Goal: Task Accomplishment & Management: Use online tool/utility

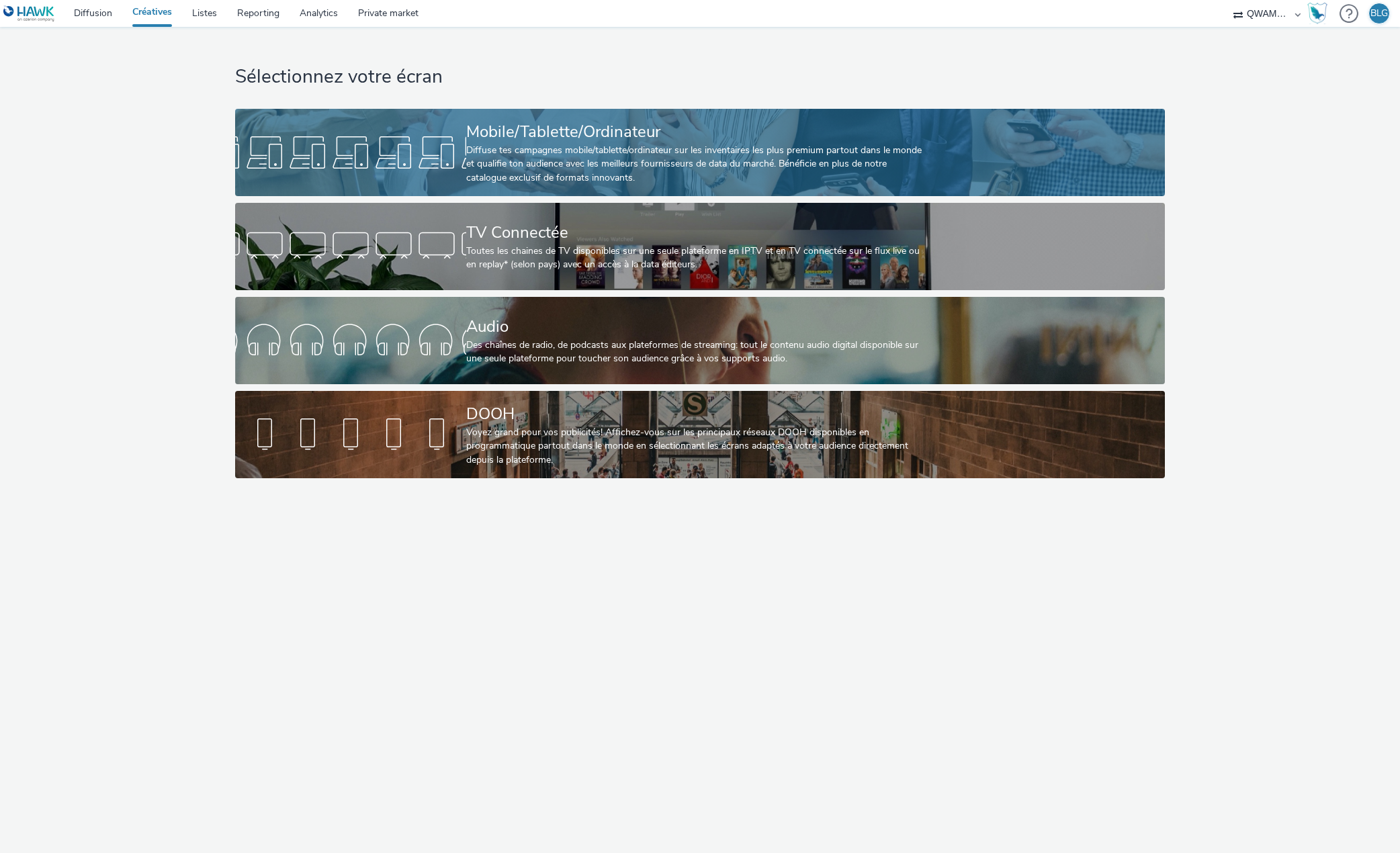
click at [349, 147] on div at bounding box center [351, 152] width 231 height 43
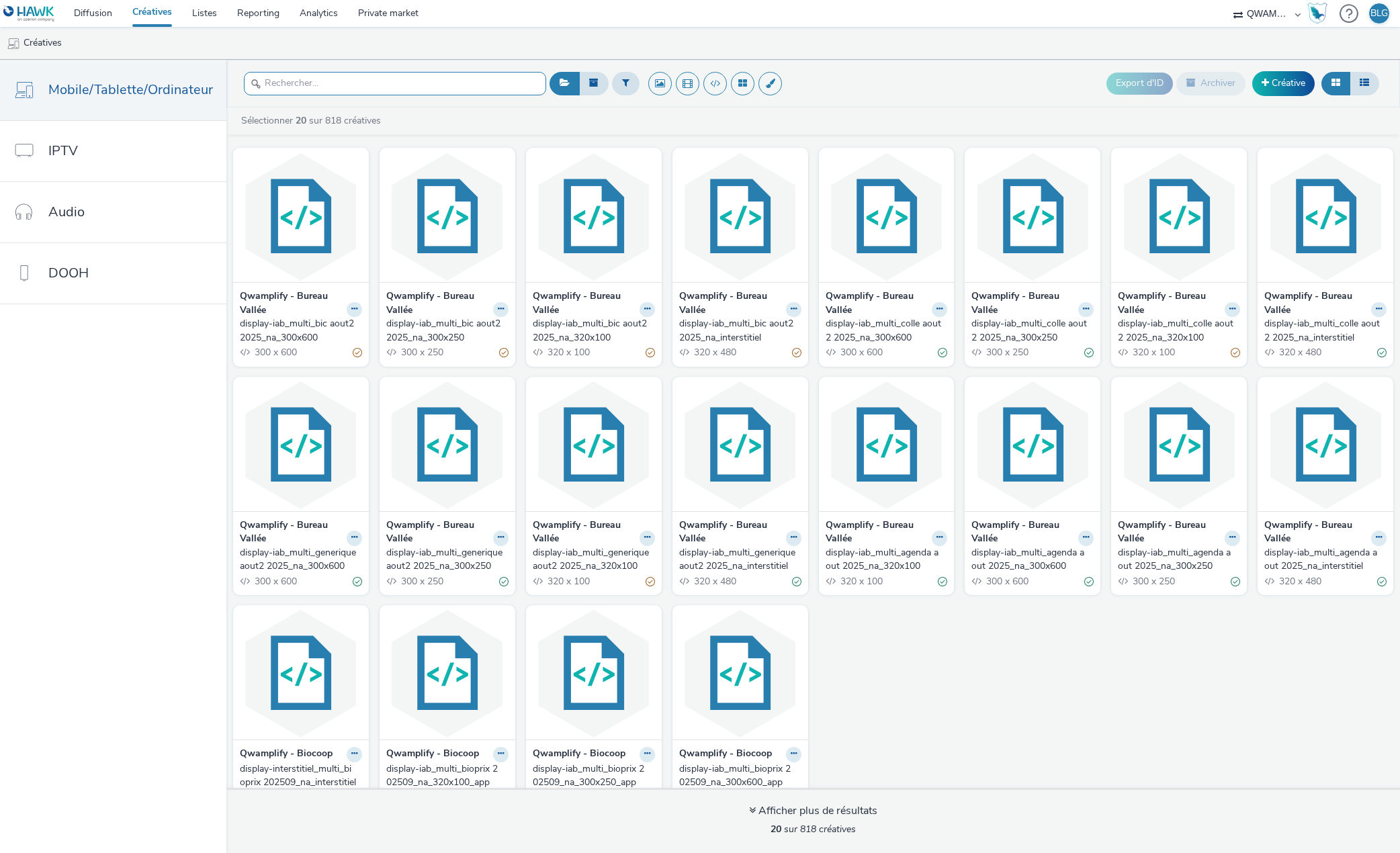
click at [410, 85] on input "text" at bounding box center [395, 83] width 302 height 24
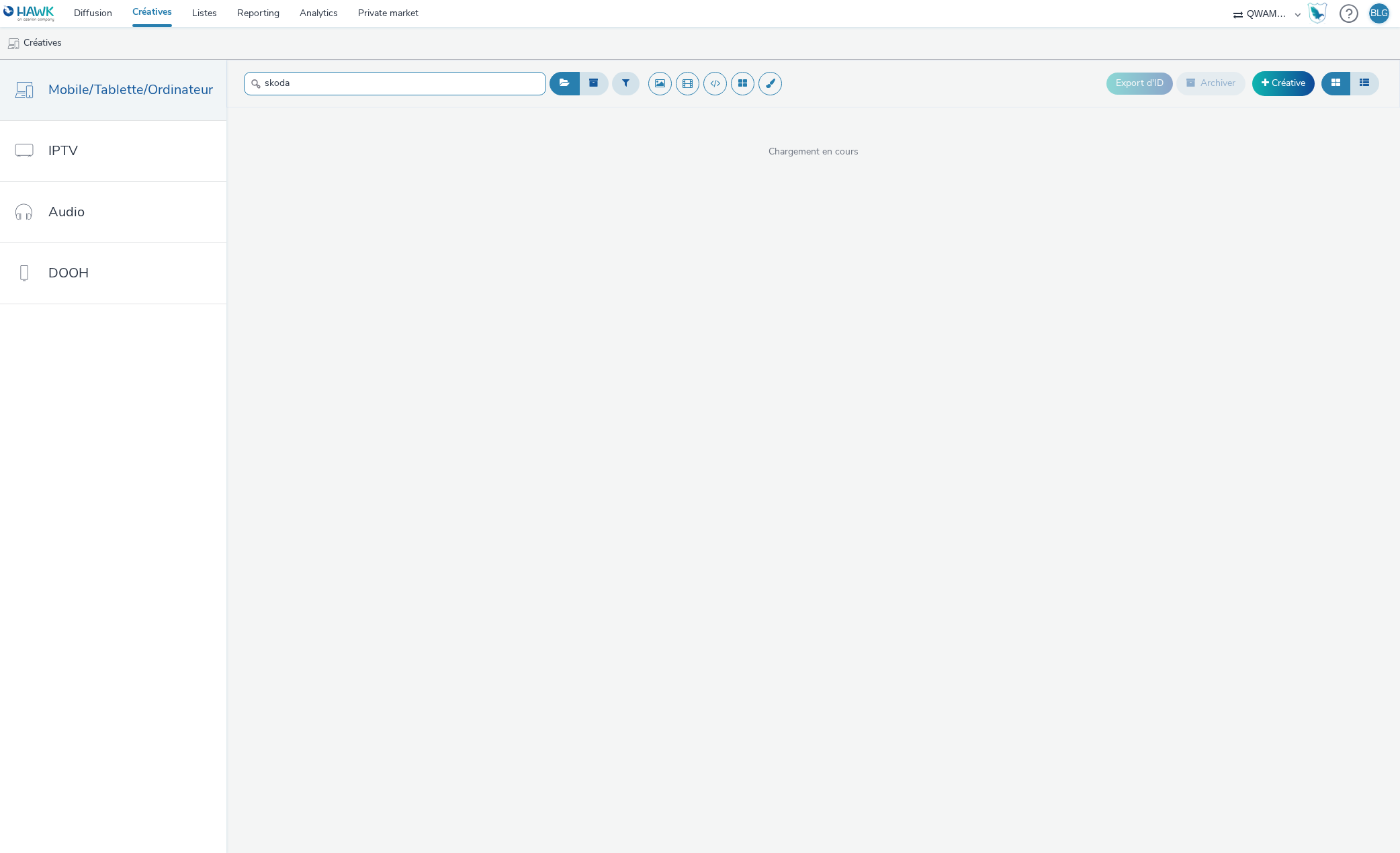
type input "skoda"
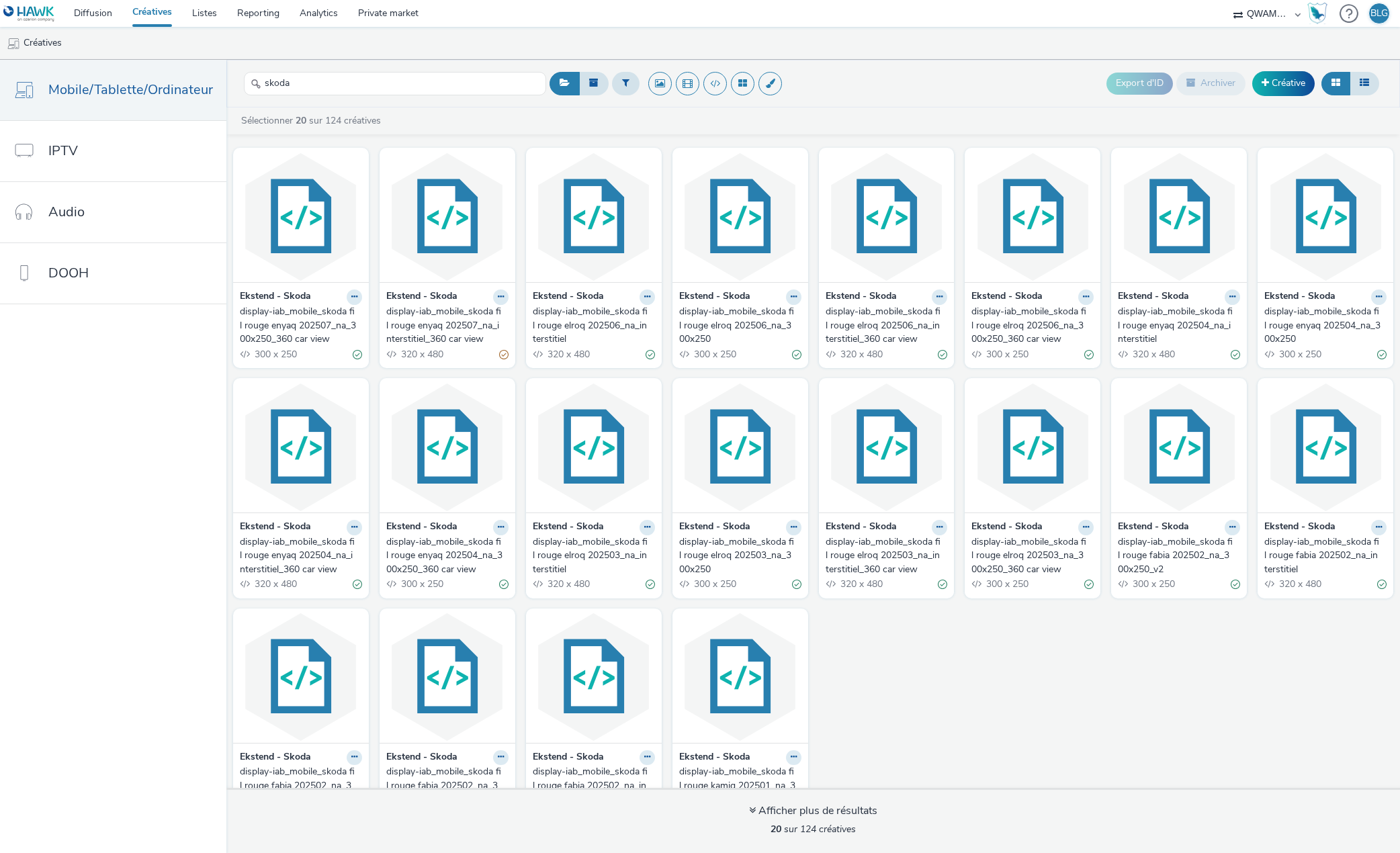
click at [672, 313] on div "Ekstend - Skoda display-iab_mobile_skoda fil rouge elroq 202506_na_300x250 300 …" at bounding box center [740, 324] width 136 height 86
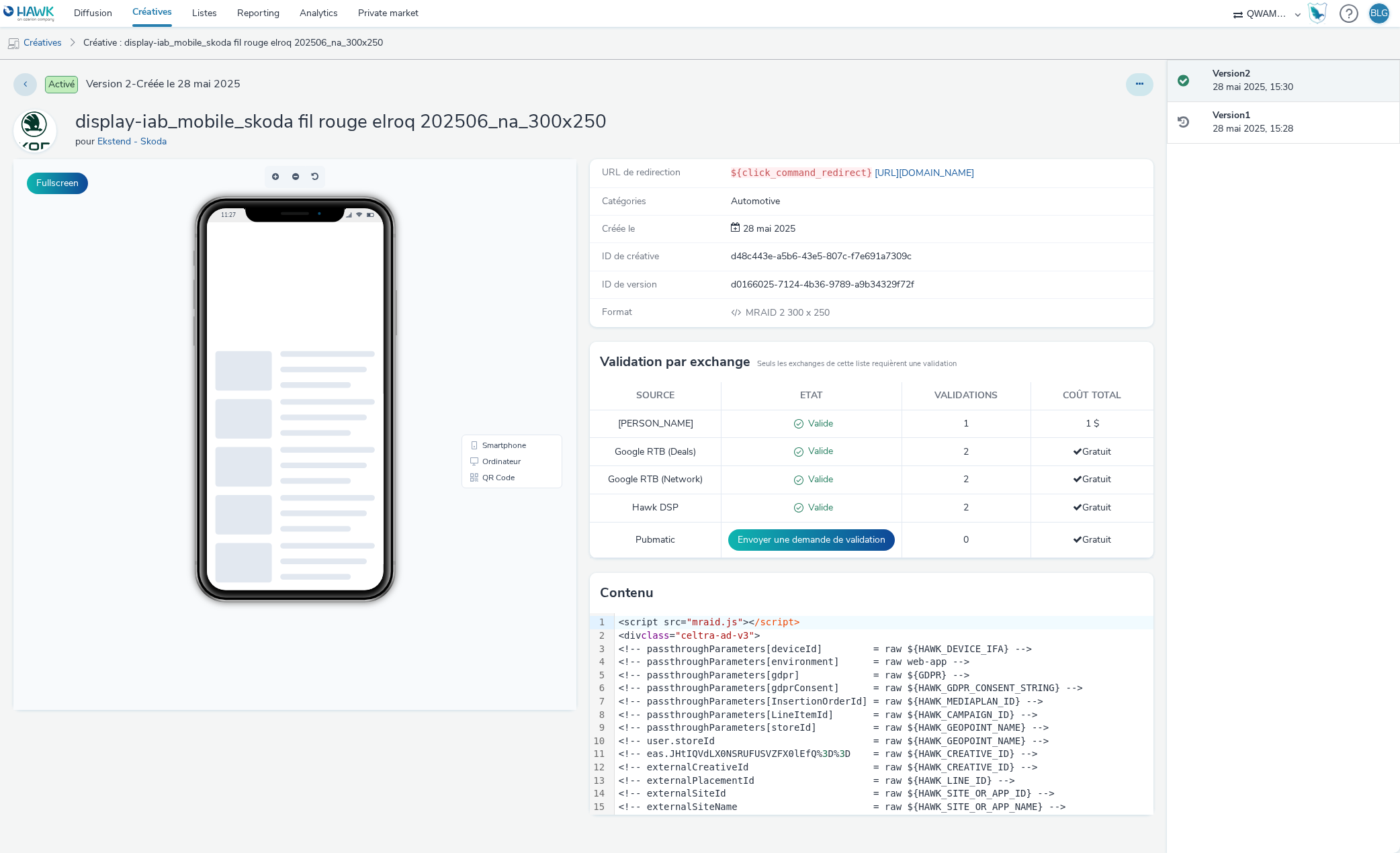
click at [1144, 85] on button at bounding box center [1139, 84] width 27 height 23
click at [1103, 143] on link "Dupliquer" at bounding box center [1102, 138] width 101 height 26
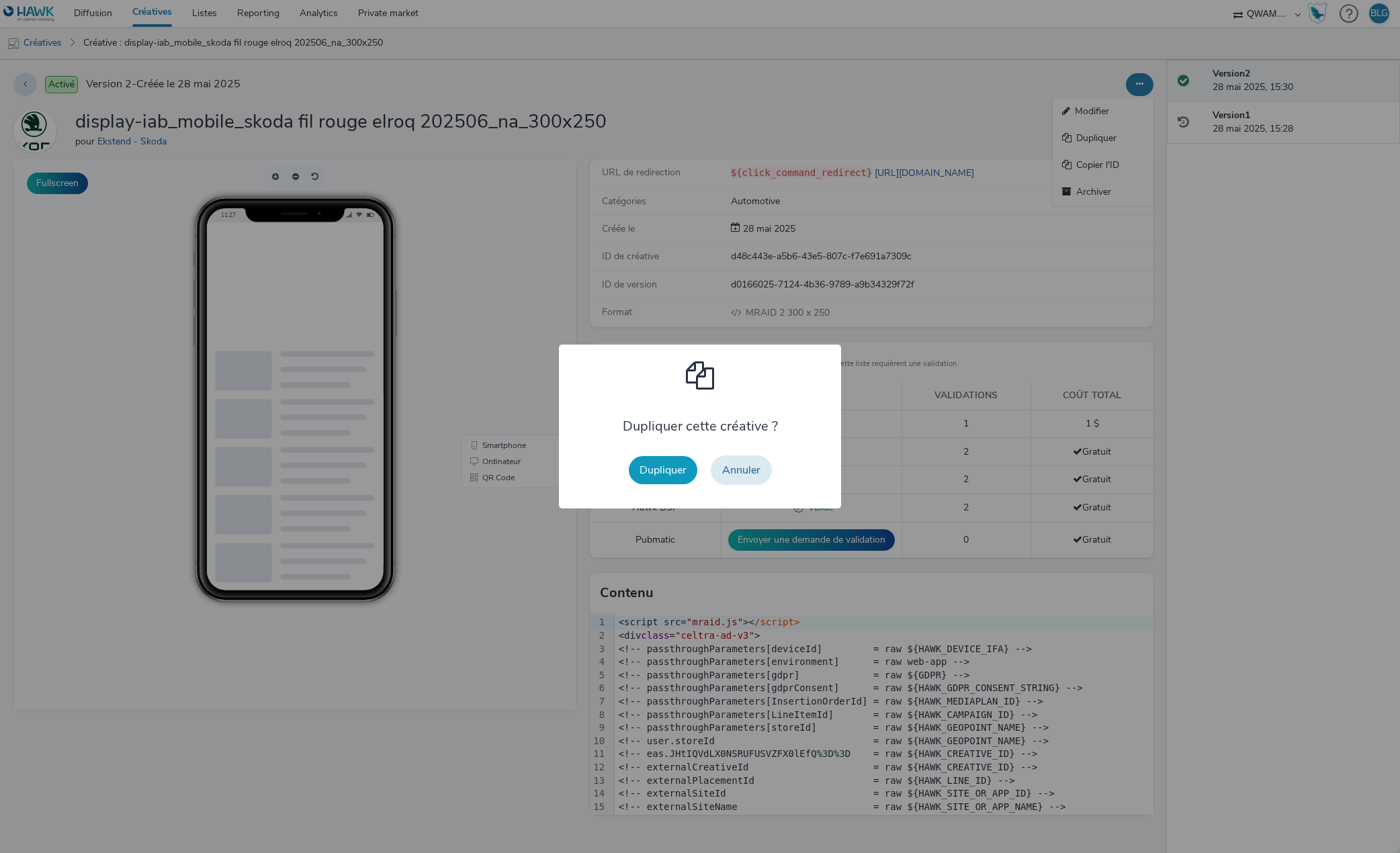
click at [665, 473] on button "Dupliquer" at bounding box center [663, 470] width 68 height 28
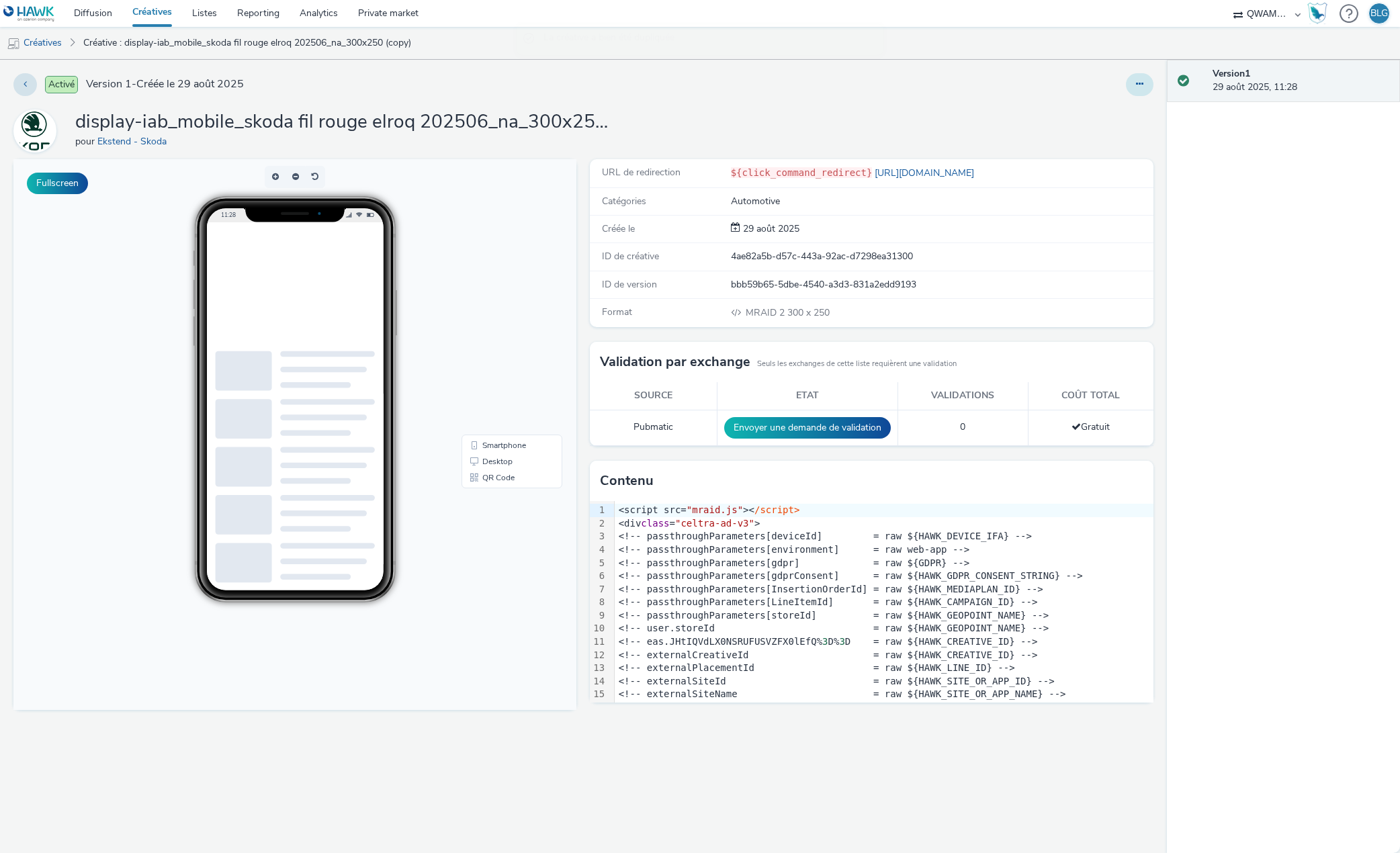
click at [1138, 93] on button at bounding box center [1139, 84] width 27 height 23
click at [1117, 112] on link "Modifier" at bounding box center [1102, 112] width 101 height 26
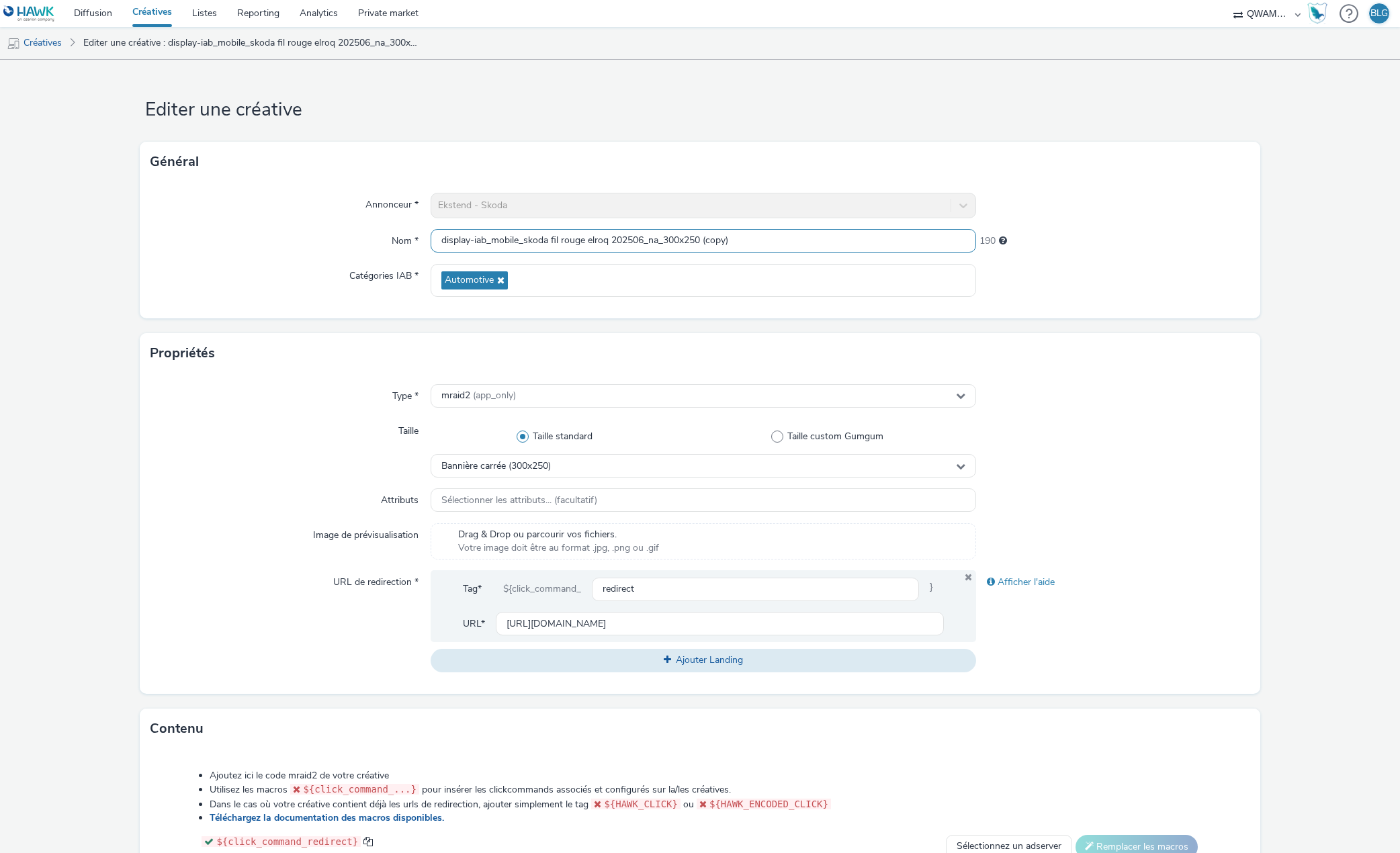
click at [639, 239] on input "display-iab_mobile_skoda fil rouge elroq 202506_na_300x250 (copy)" at bounding box center [703, 240] width 546 height 24
drag, startPoint x: 702, startPoint y: 246, endPoint x: 753, endPoint y: 241, distance: 51.2
click at [753, 241] on input "display-iab_mobile_skoda fil rouge elroq 202509_na_300x250 (copy)" at bounding box center [703, 240] width 546 height 24
type input "display-iab_mobile_skoda fil rouge elroq 202509_na_300x250"
click at [108, 494] on form "Editer une créative Général Annonceur * Ekstend - Skoda Nom * display-iab_mobil…" at bounding box center [700, 611] width 1400 height 1103
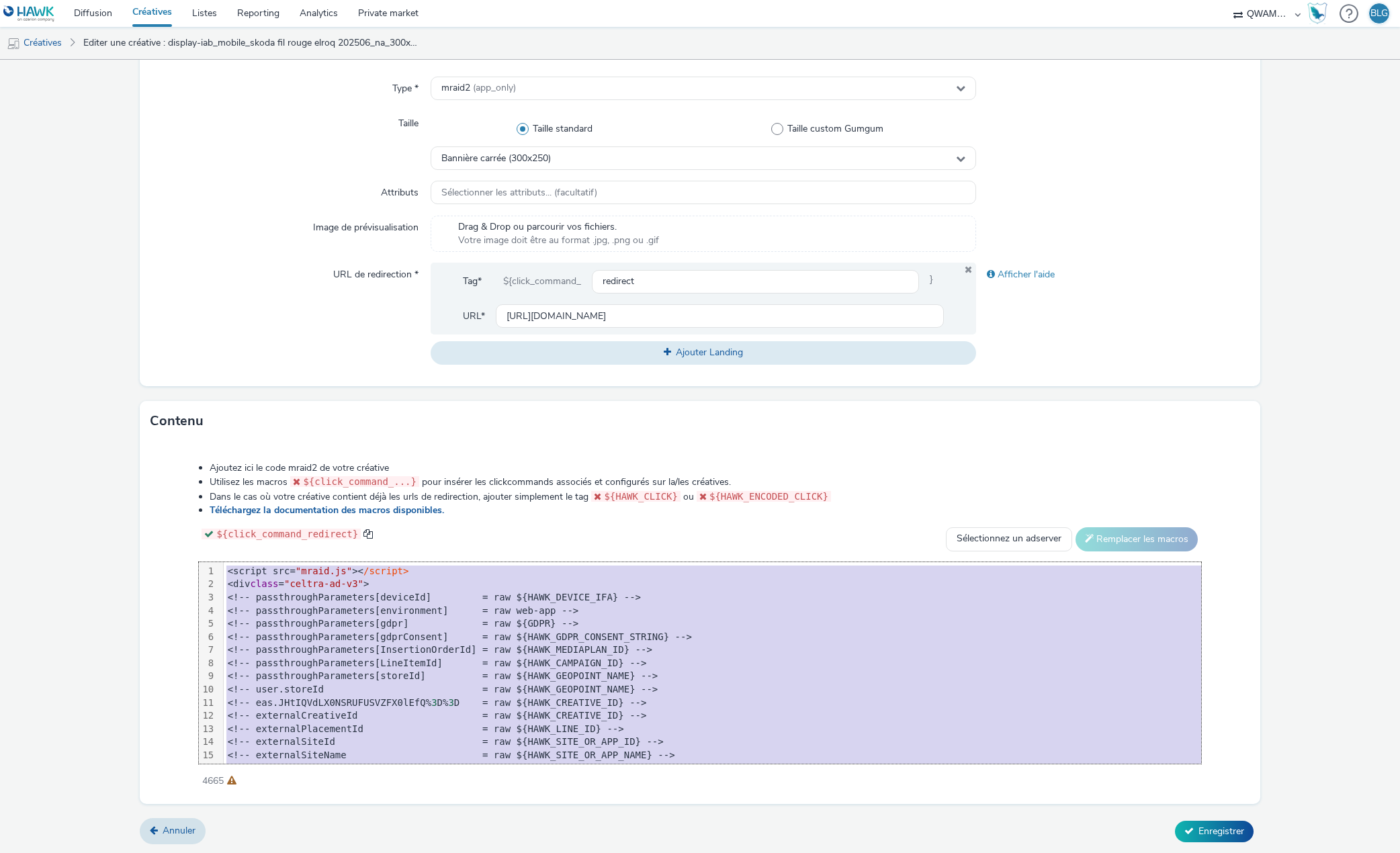
copy div "<script src= "mraid.js" >< /script> <div class = "celtra-ad-v3" > <!-- passthro…"
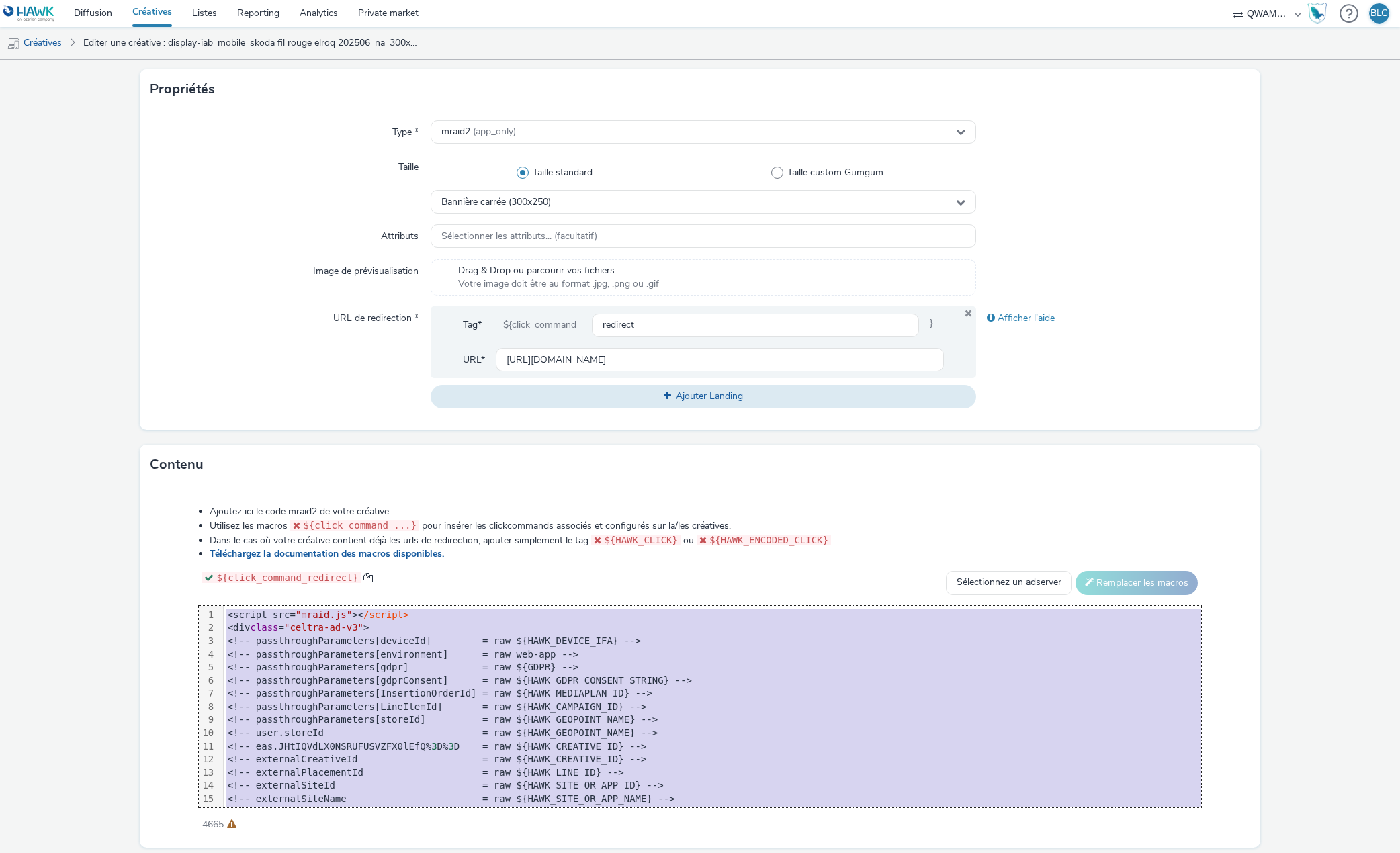
scroll to position [307, 0]
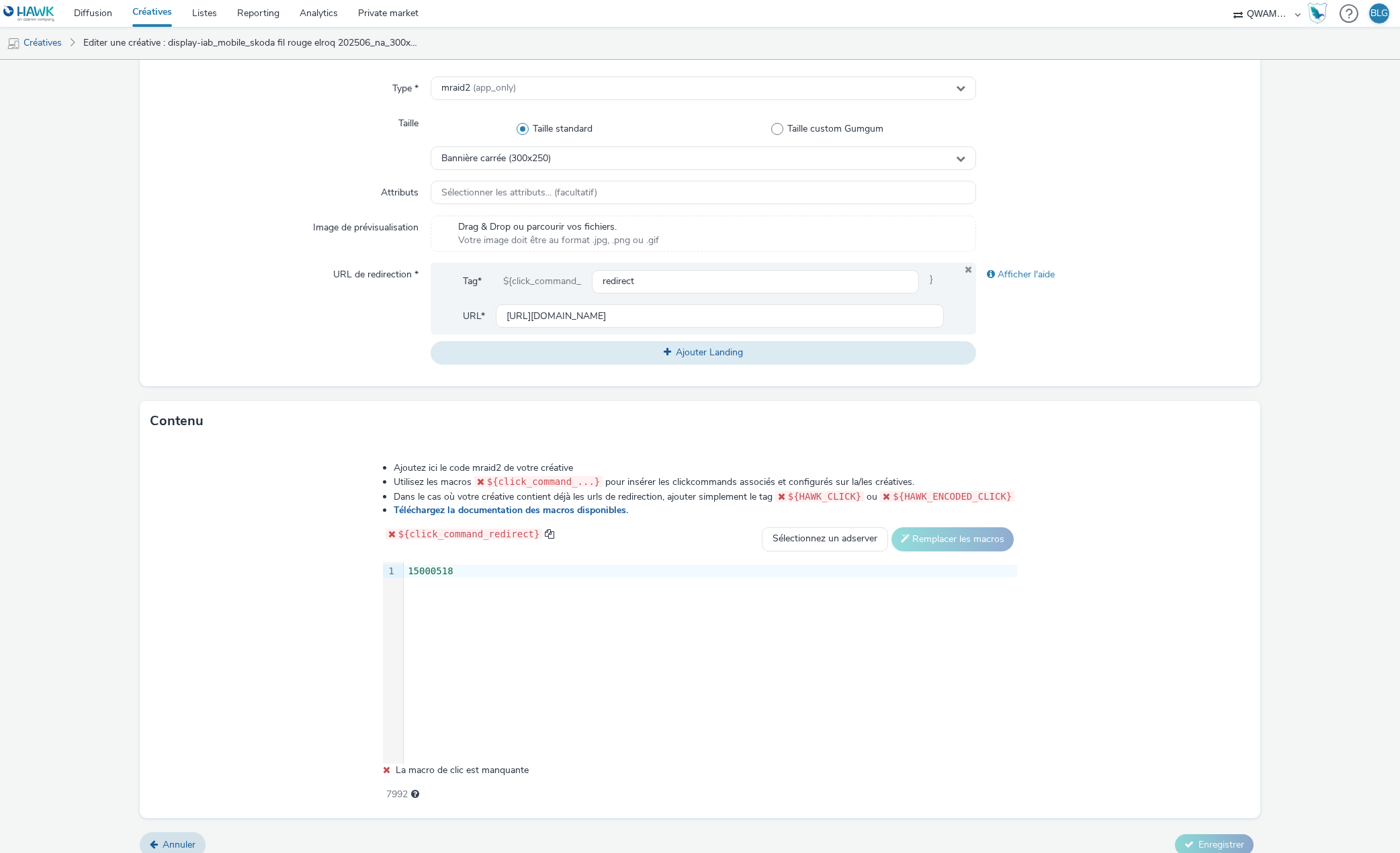
click at [465, 616] on div "9 1 › 15000518" at bounding box center [700, 663] width 634 height 201
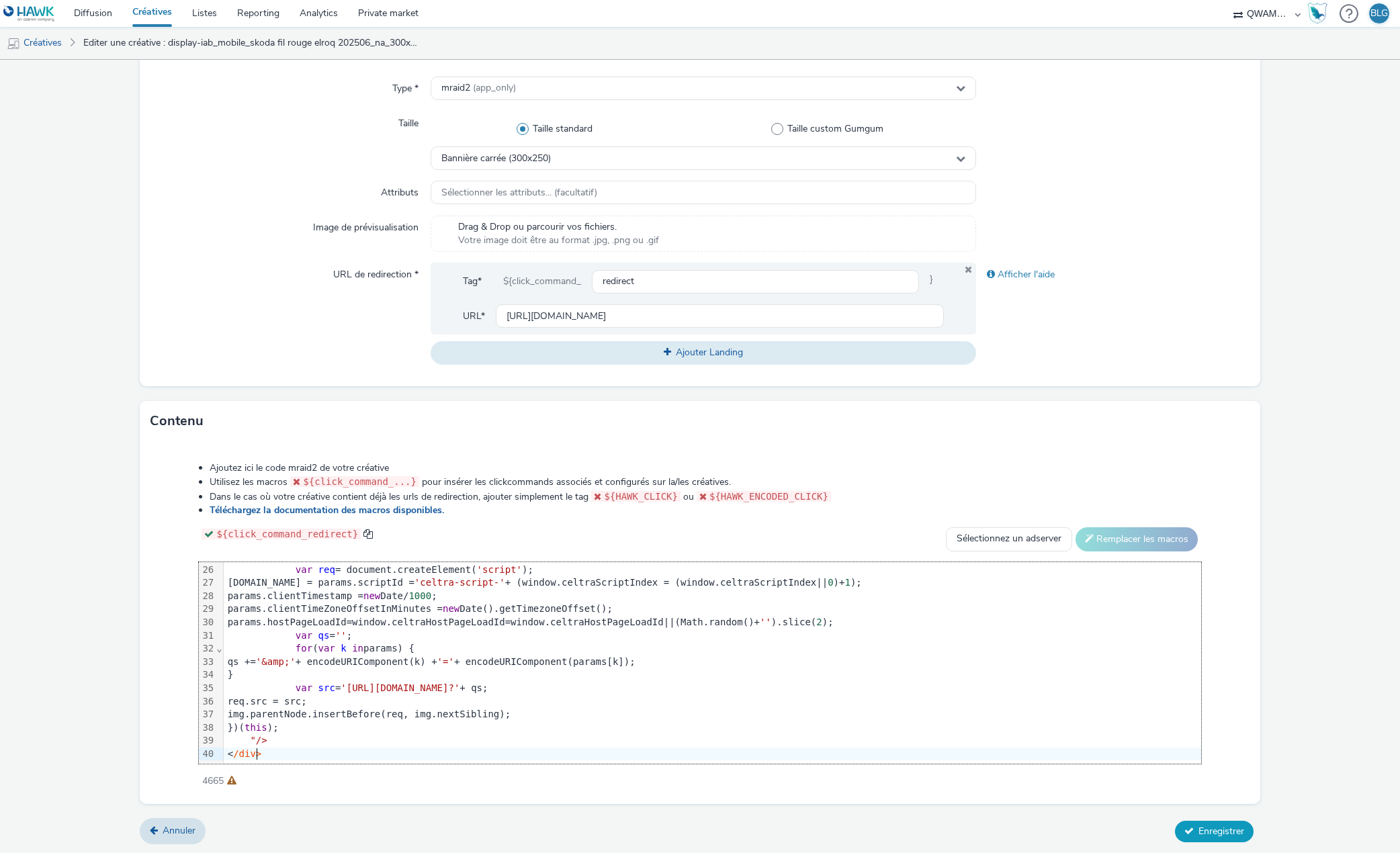
click at [1222, 829] on span "Enregistrer" at bounding box center [1221, 832] width 45 height 13
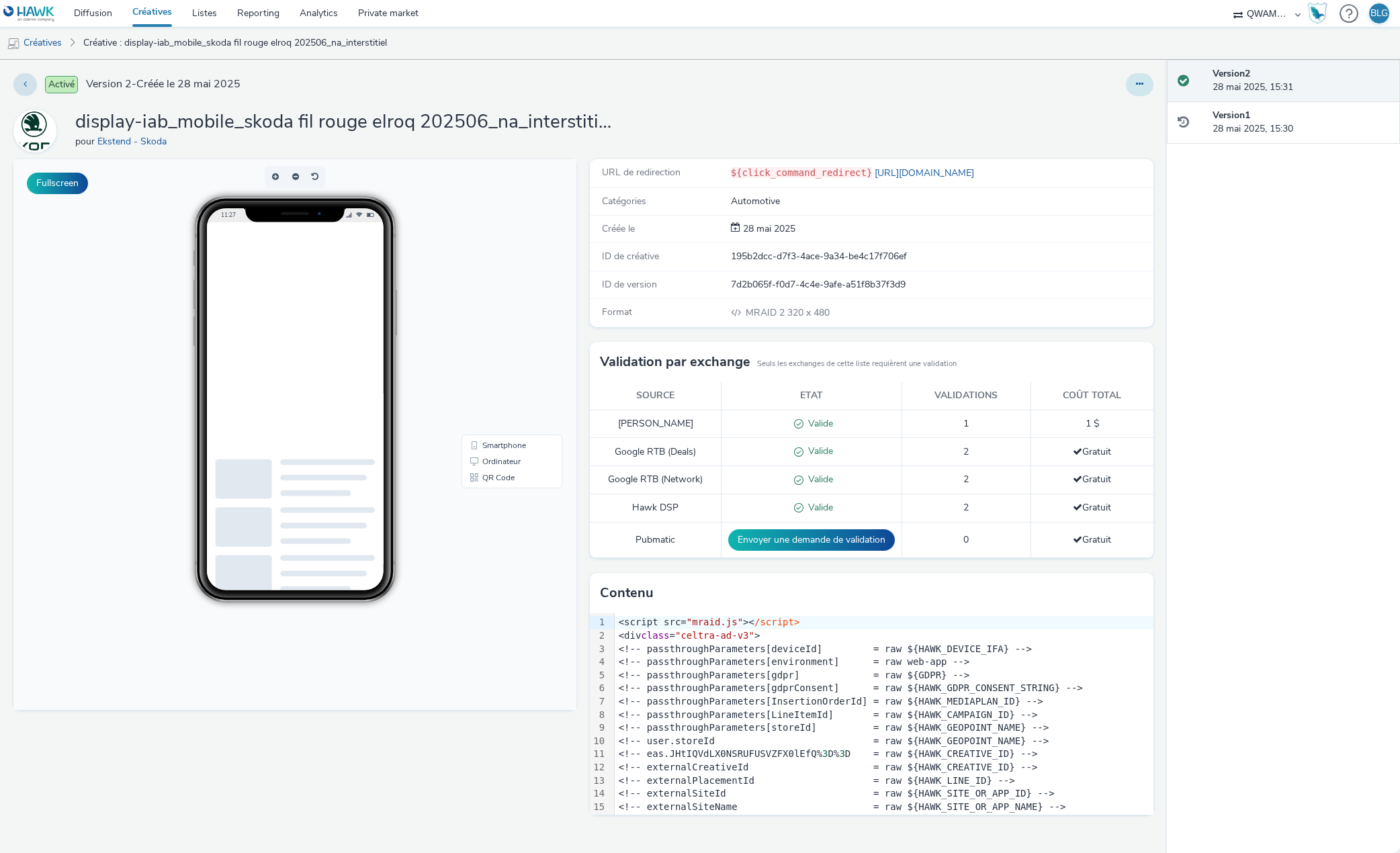
click at [1134, 82] on button at bounding box center [1139, 84] width 27 height 23
click at [1094, 136] on link "Dupliquer" at bounding box center [1102, 138] width 101 height 26
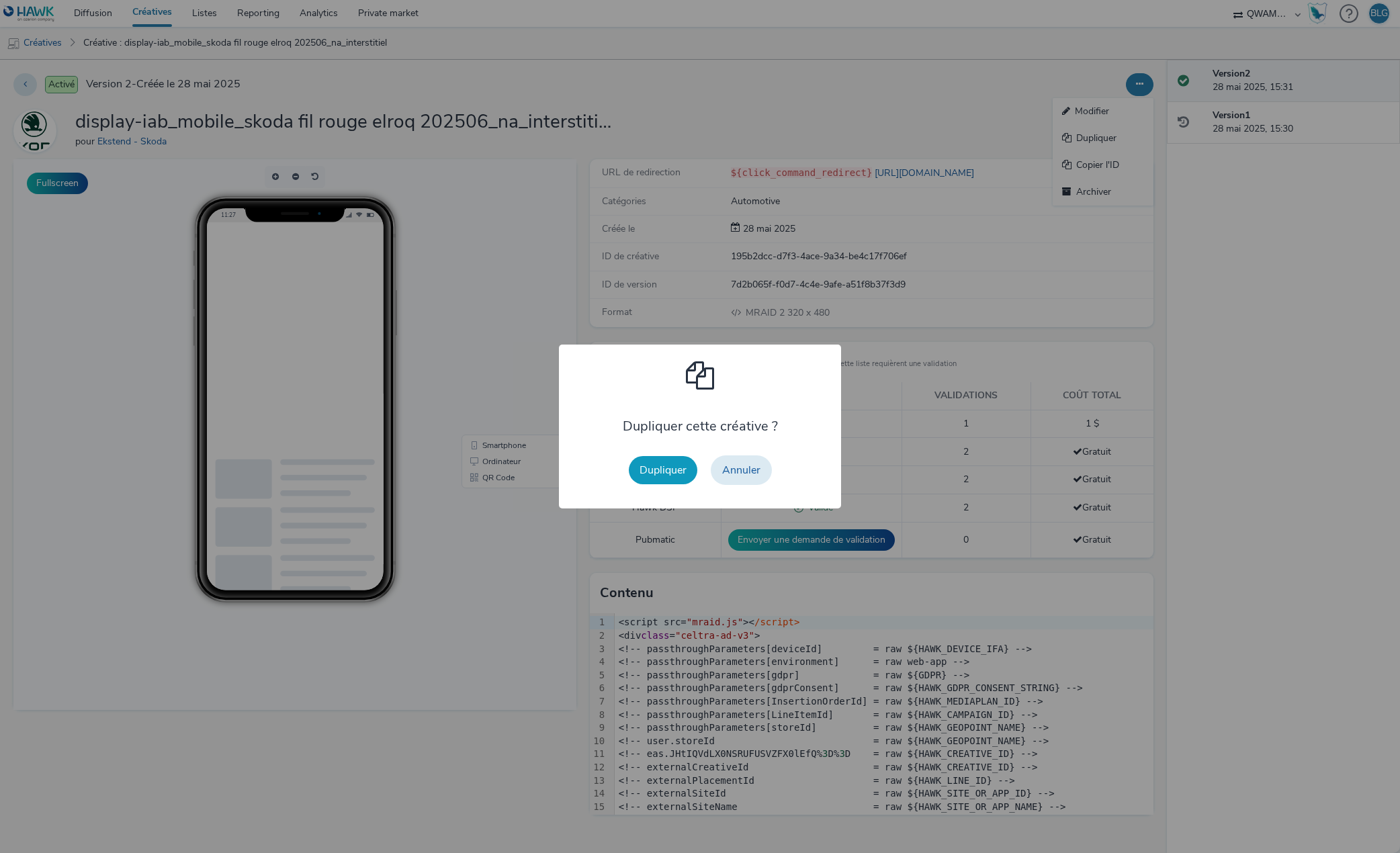
click at [670, 470] on button "Dupliquer" at bounding box center [663, 470] width 68 height 28
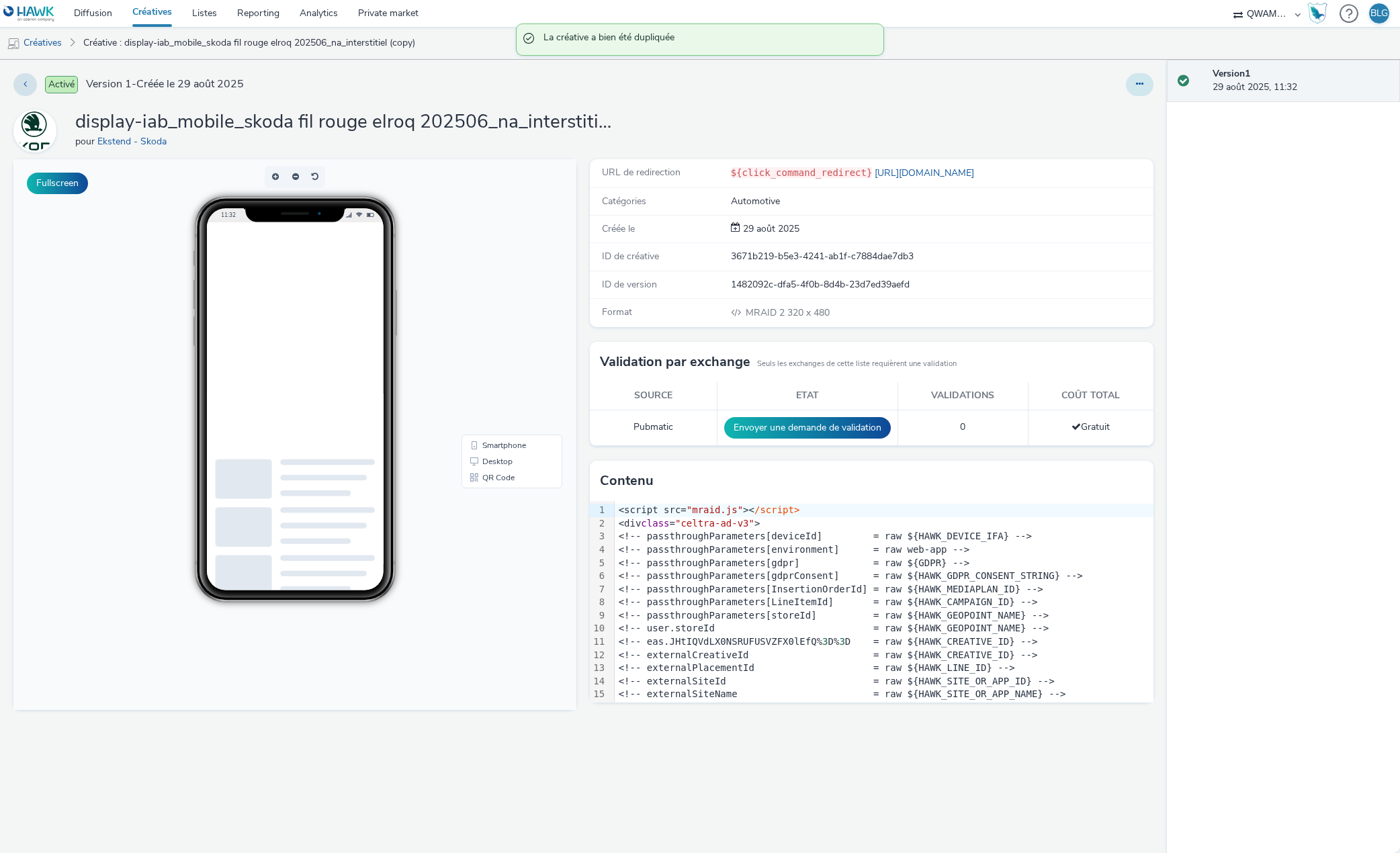
click at [1133, 82] on button at bounding box center [1139, 84] width 27 height 23
click at [1090, 113] on link "Modifier" at bounding box center [1102, 112] width 101 height 26
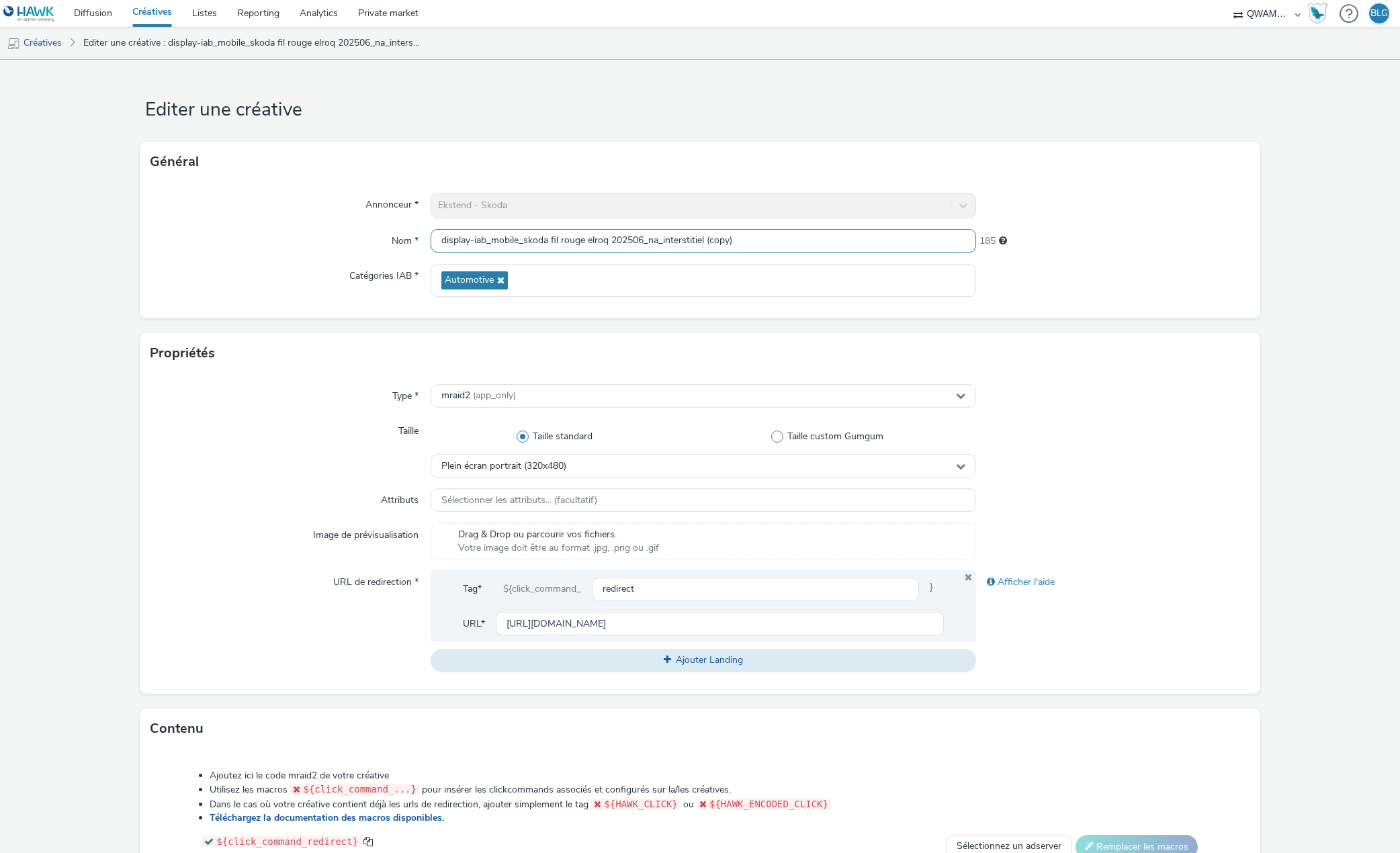
click at [644, 245] on input "display-iab_mobile_skoda fil rouge elroq 202506_na_interstitiel (copy)" at bounding box center [703, 240] width 546 height 24
drag, startPoint x: 737, startPoint y: 243, endPoint x: 707, endPoint y: 239, distance: 30.3
click at [707, 239] on input "display-iab_mobile_skoda fil rouge elroq 202509_na_interstitiel (copy)" at bounding box center [703, 240] width 546 height 24
type input "display-iab_mobile_skoda fil rouge elroq 202509_na_interstitiel"
click at [95, 484] on form "Editer une créative Général Annonceur * Ekstend - Skoda Nom * display-iab_mobil…" at bounding box center [700, 611] width 1400 height 1103
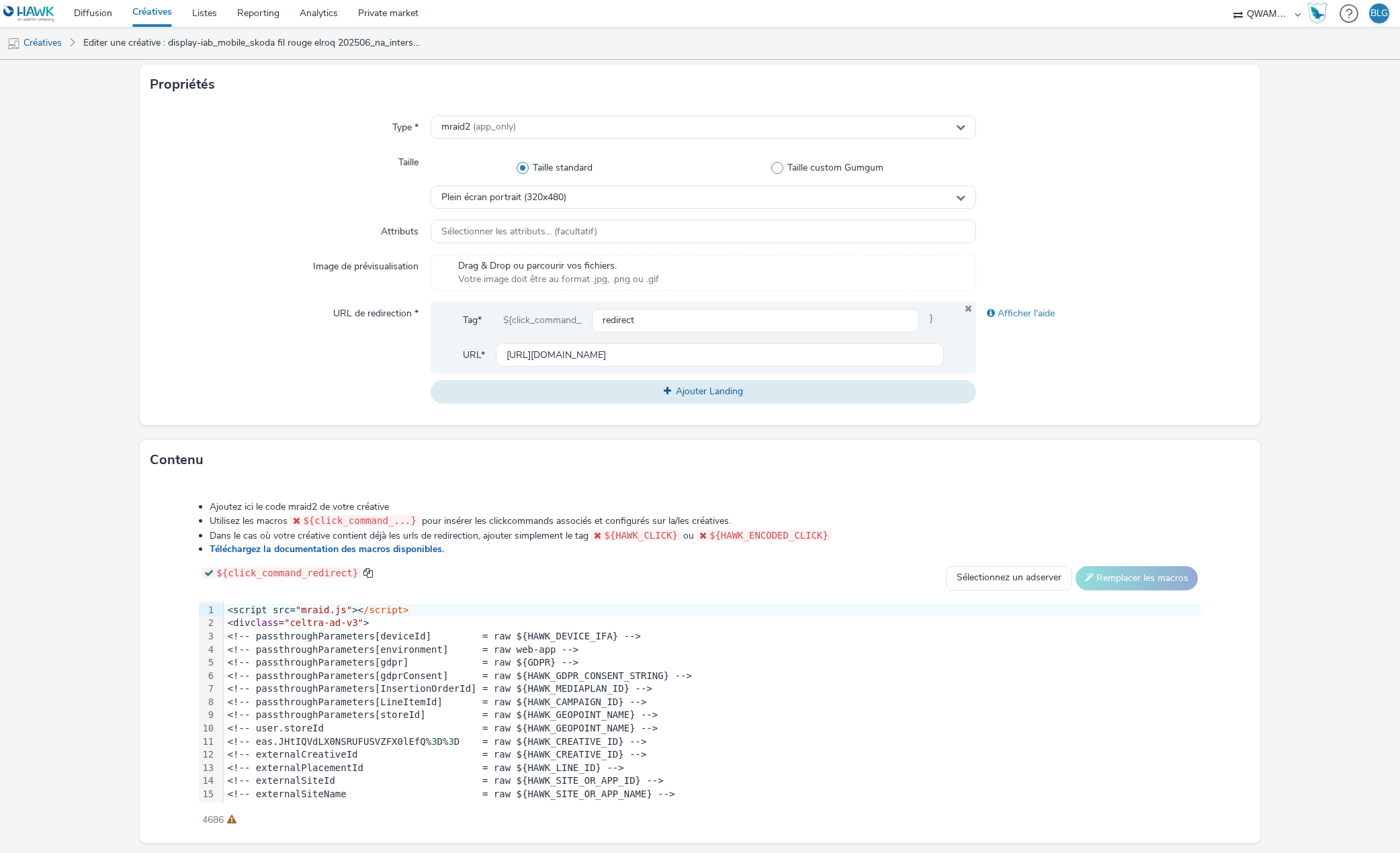
scroll to position [307, 0]
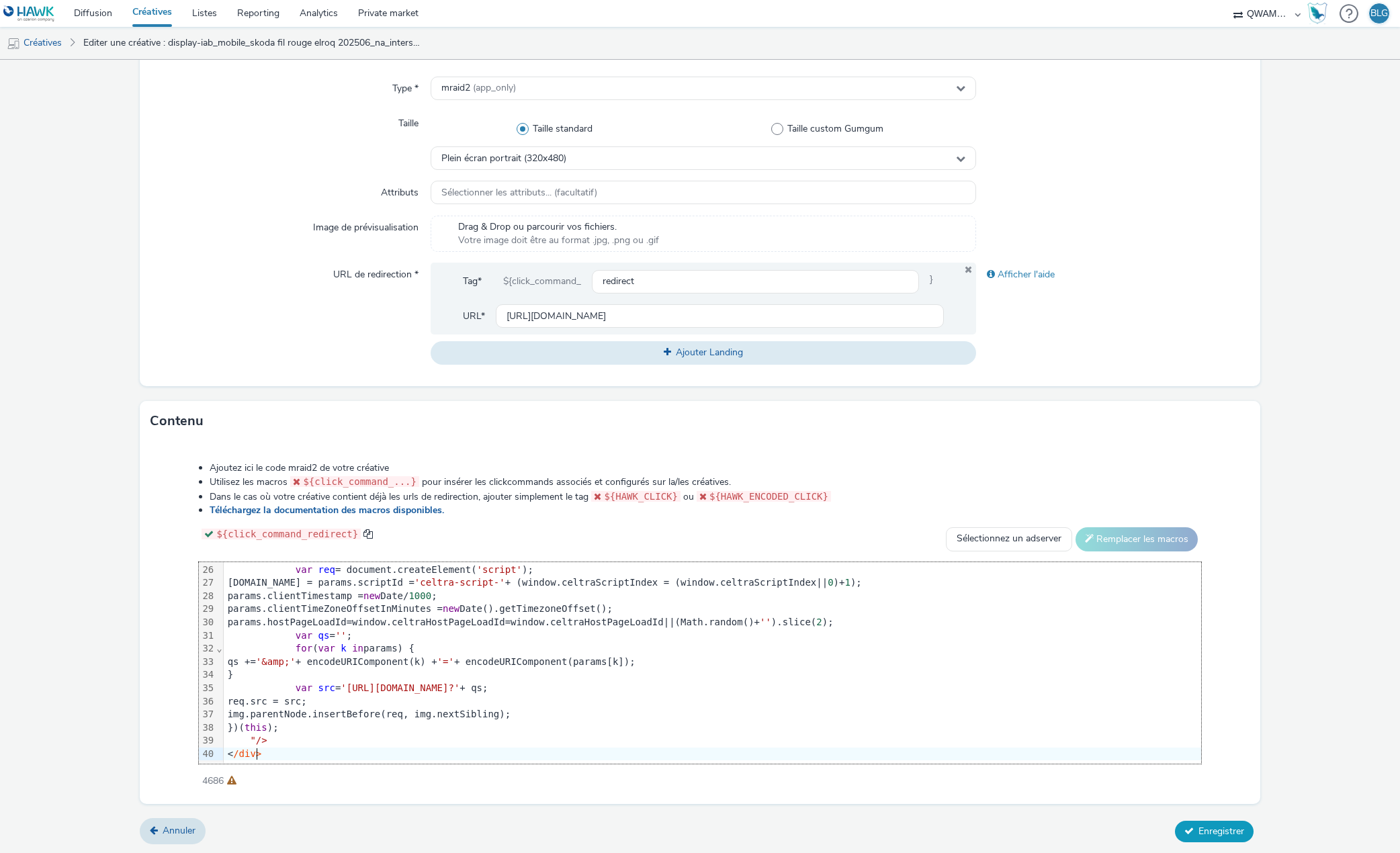
click at [1196, 822] on button "Enregistrer" at bounding box center [1214, 831] width 78 height 22
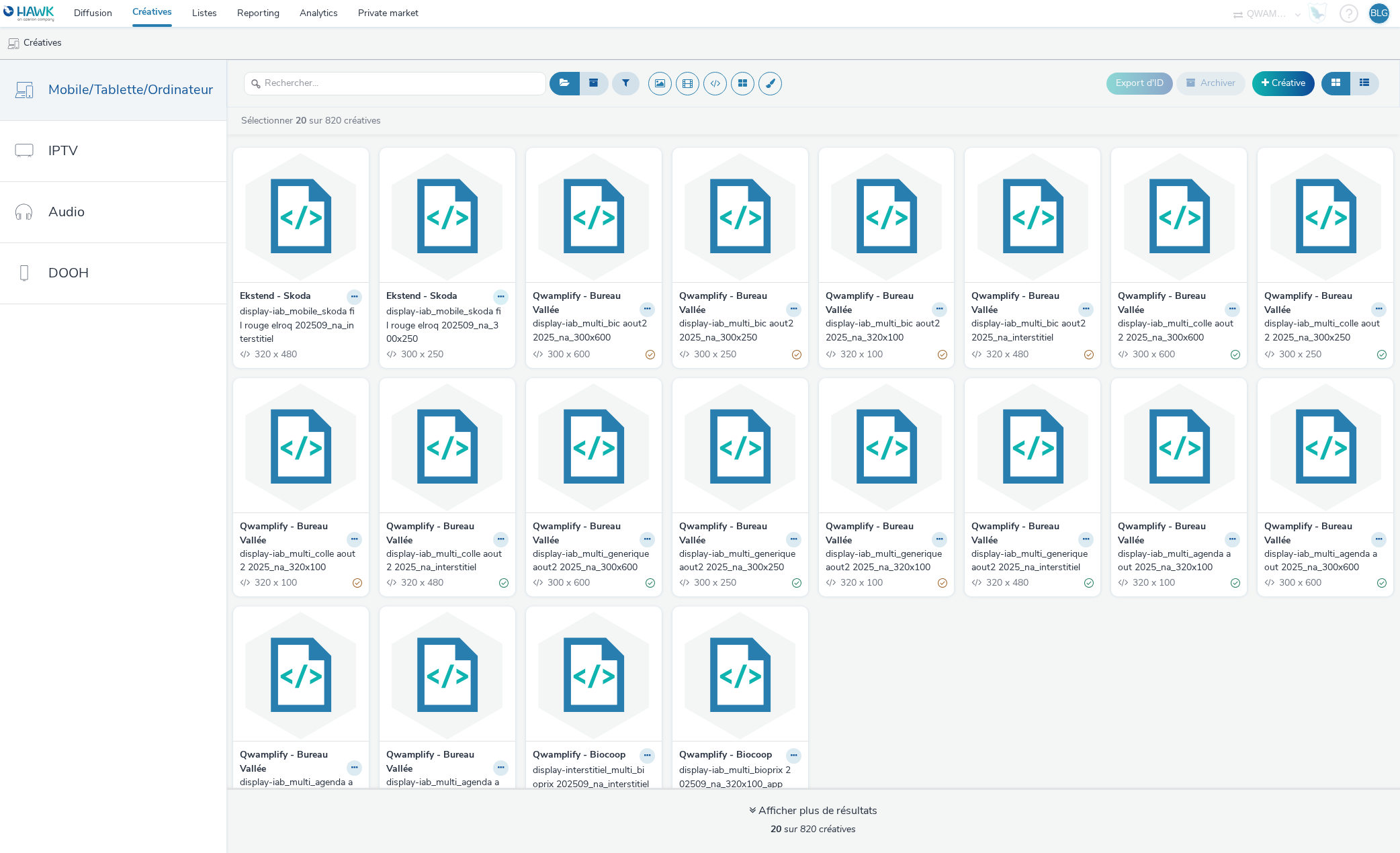
click at [357, 300] on icon at bounding box center [354, 297] width 6 height 9
click at [473, 340] on link "Dupliquer" at bounding box center [458, 347] width 101 height 26
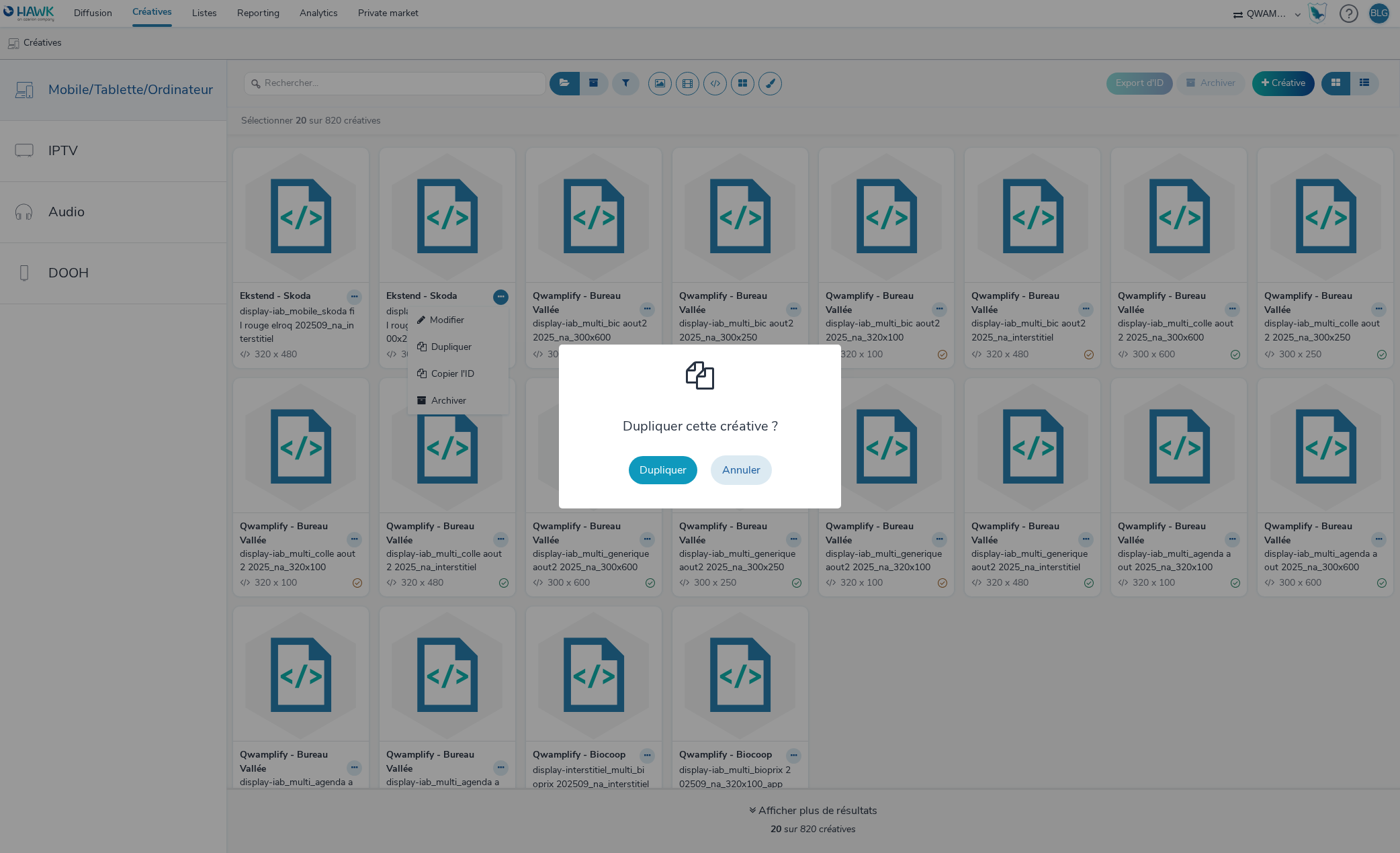
click at [663, 468] on button "Dupliquer" at bounding box center [663, 470] width 68 height 28
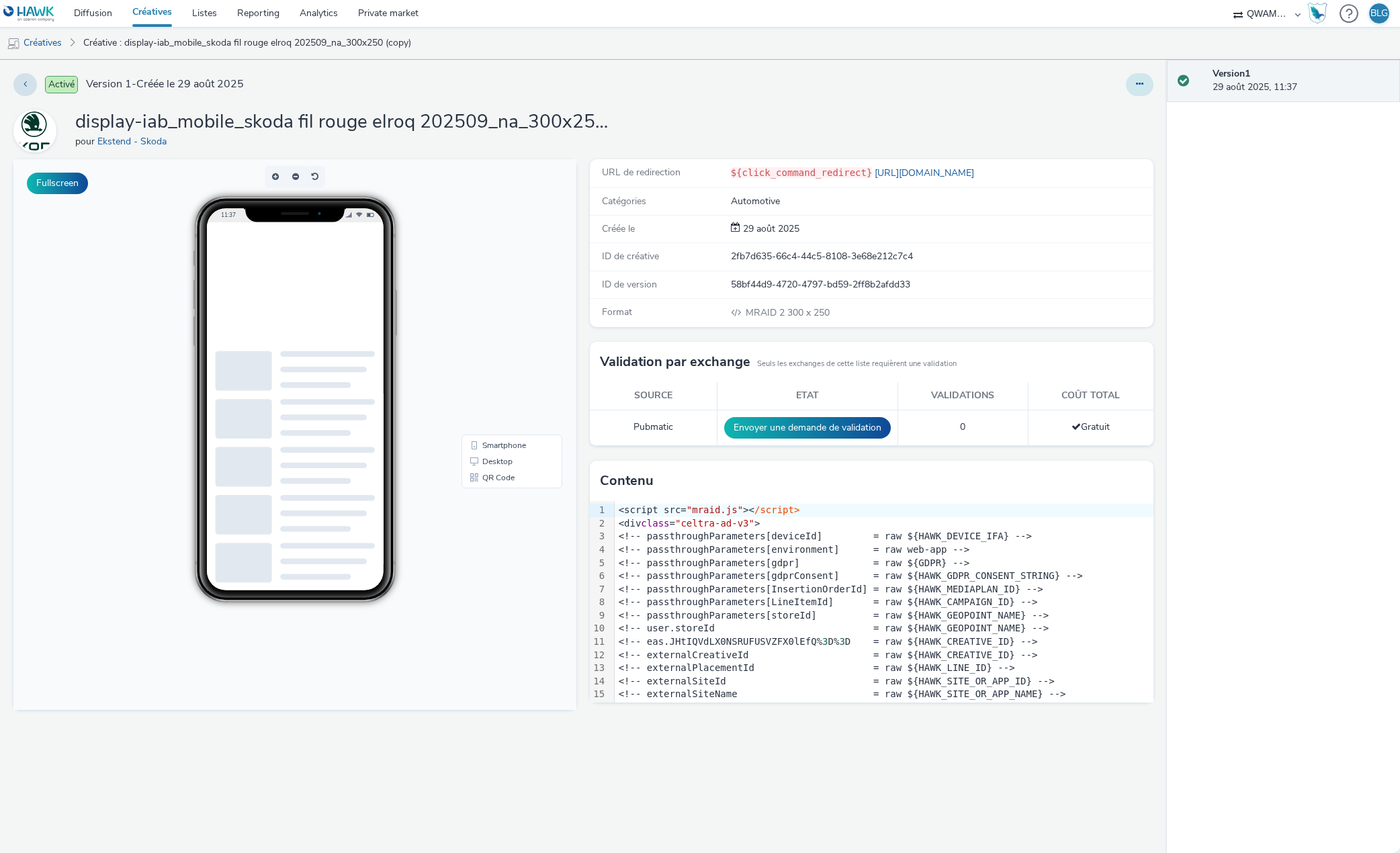
click at [1136, 92] on button at bounding box center [1139, 84] width 27 height 23
click at [1076, 116] on link "Modifier" at bounding box center [1102, 112] width 101 height 26
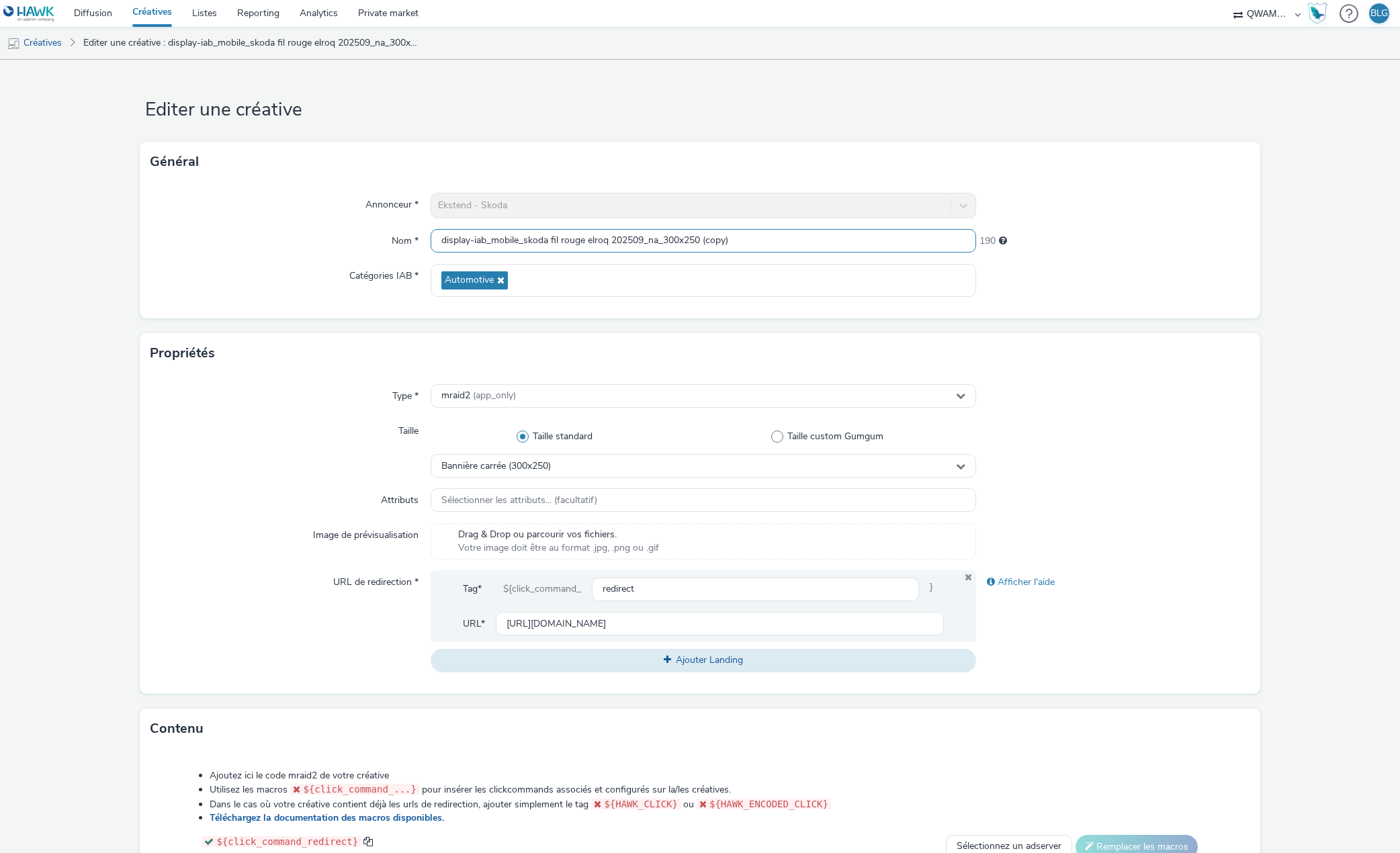
click at [589, 238] on input "display-iab_mobile_skoda fil rouge elroq 202509_na_300x250 (copy)" at bounding box center [703, 240] width 546 height 24
drag, startPoint x: 702, startPoint y: 241, endPoint x: 766, endPoint y: 241, distance: 64.0
click at [766, 241] on input "display-iab_mobile_skoda fil rouge kamiq 202509_na_300x250 (copy)" at bounding box center [703, 240] width 546 height 24
type input "display-iab_mobile_skoda fil rouge kamiq 202509_na_300x250"
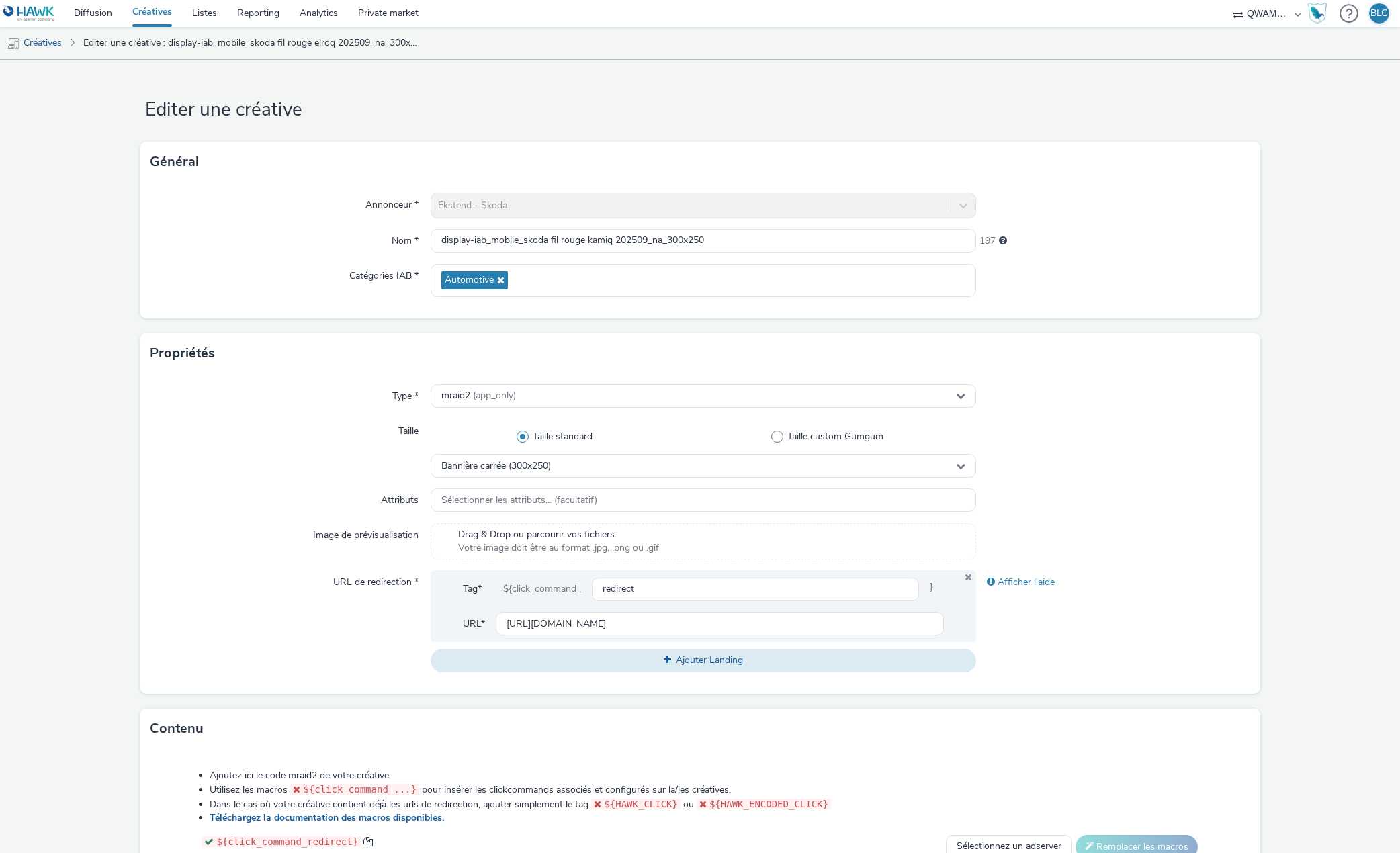
click at [279, 462] on div "Taille" at bounding box center [290, 448] width 280 height 59
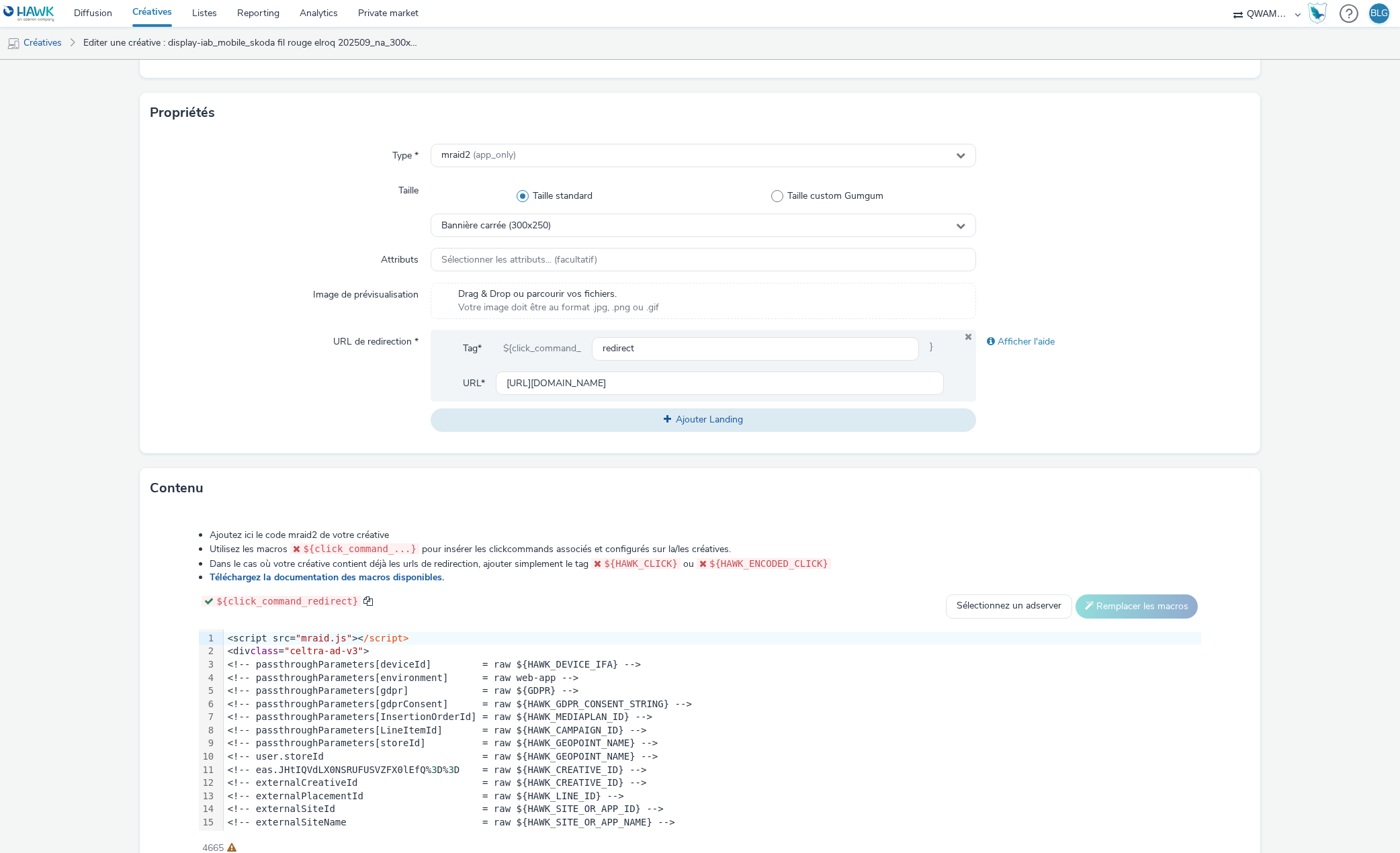
scroll to position [307, 0]
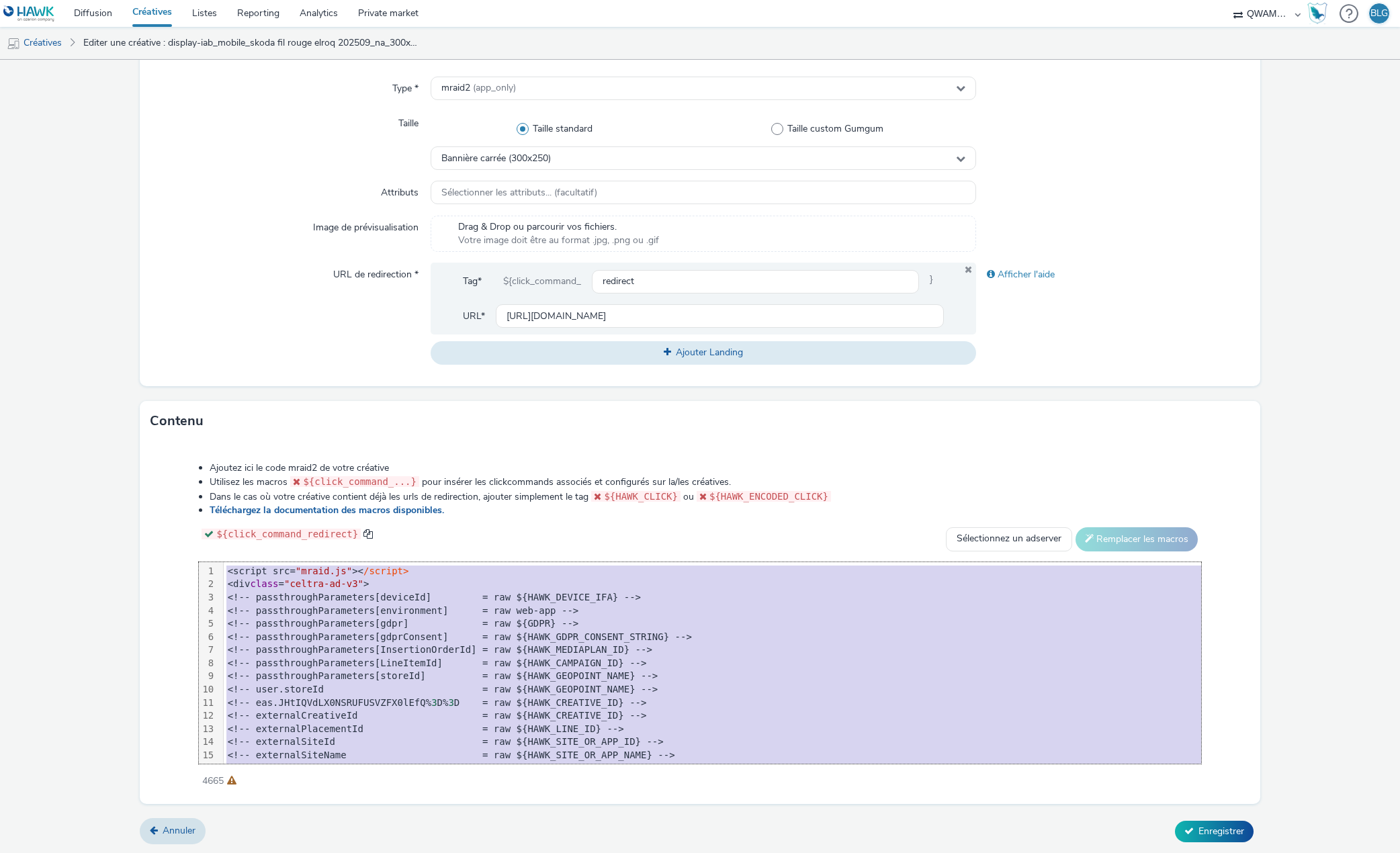
copy div "<script src= "mraid.js" >< /script> <div class = "celtra-ad-v3" > <!-- passthro…"
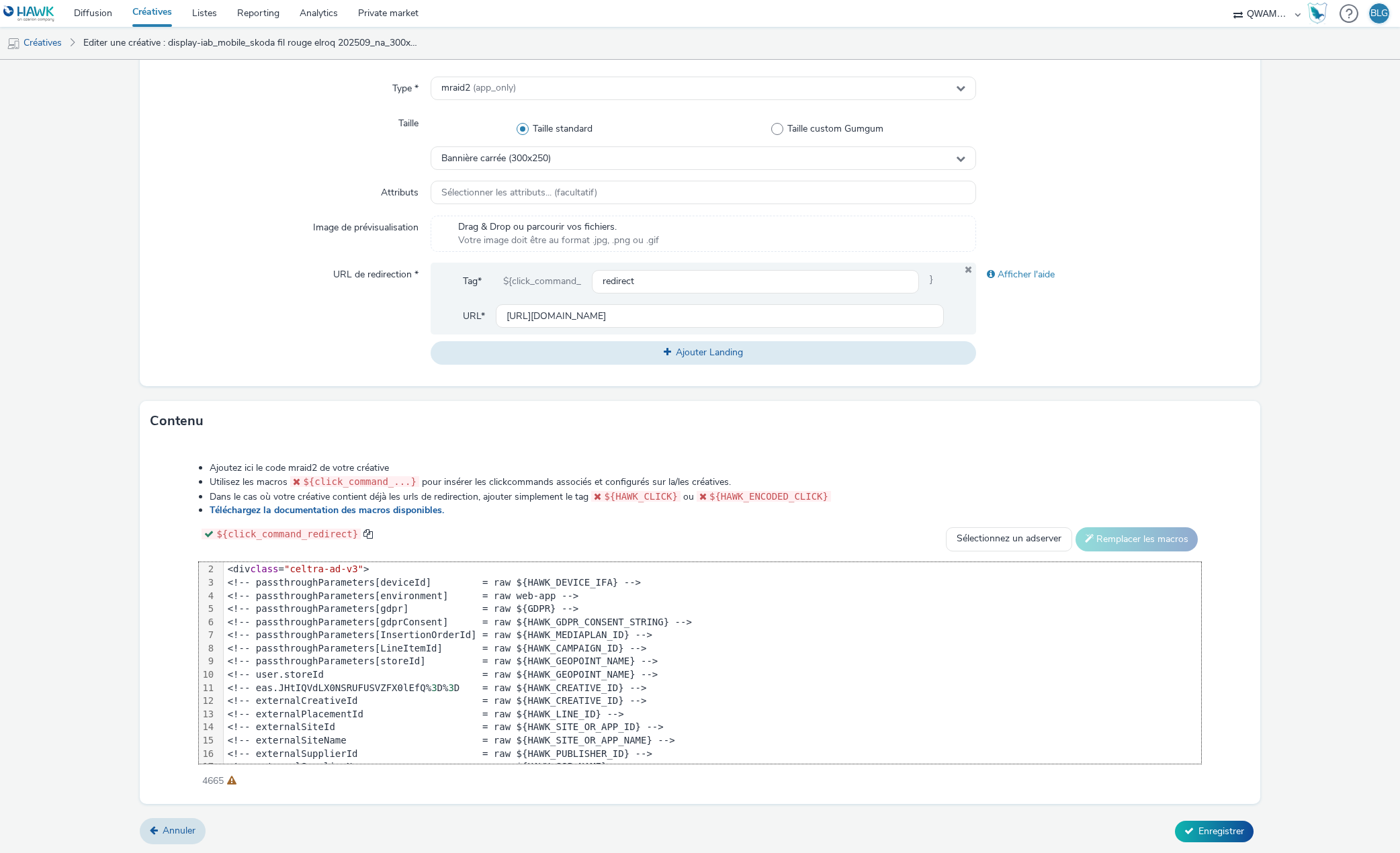
scroll to position [0, 0]
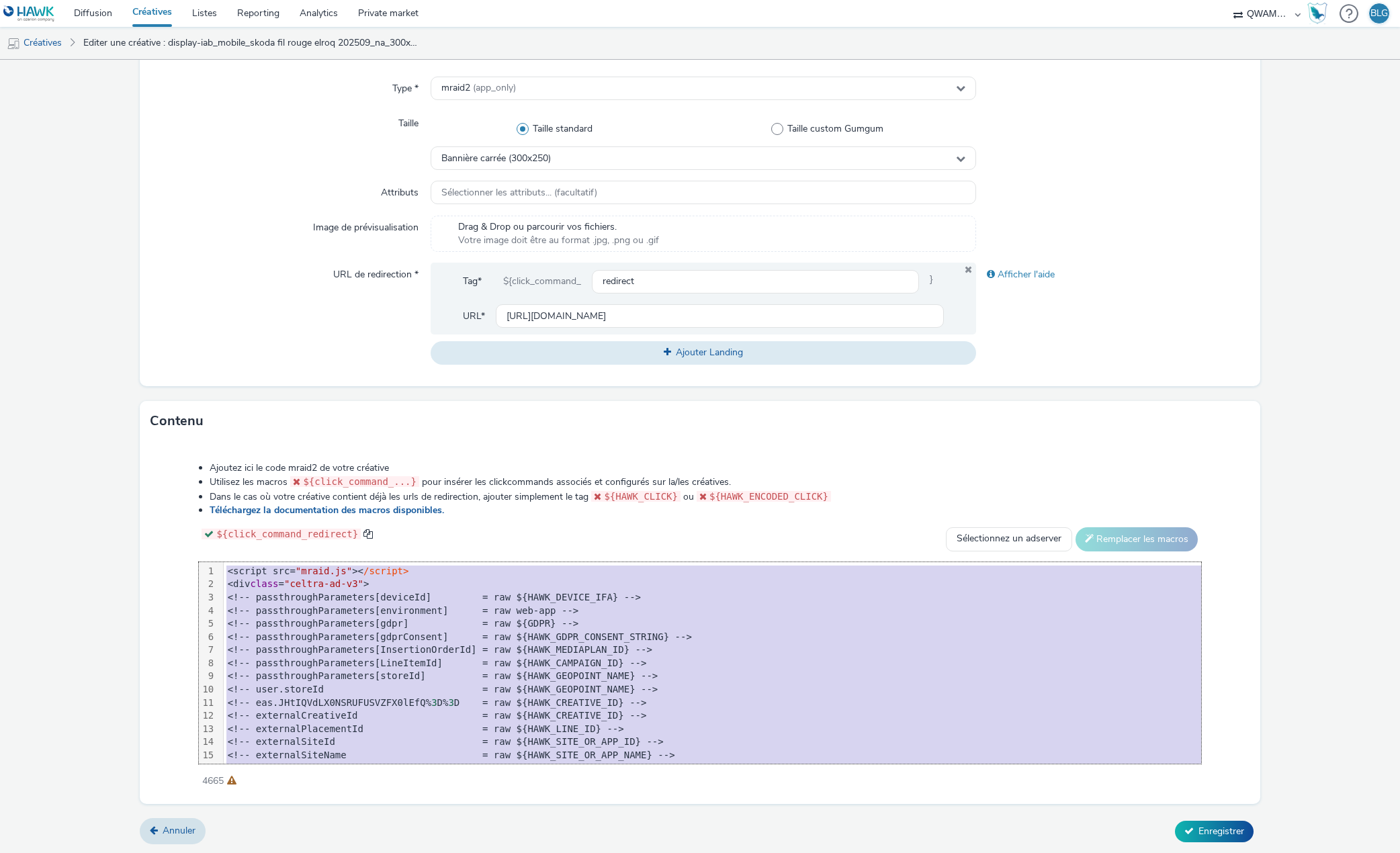
copy div "<script src= "mraid.js" >< /script> <div class = "celtra-ad-v3" > <!-- passthro…"
click at [105, 307] on form "Editer une créative Général Annonceur * Ekstend - Skoda Nom * display-iab_mobil…" at bounding box center [700, 304] width 1400 height 1103
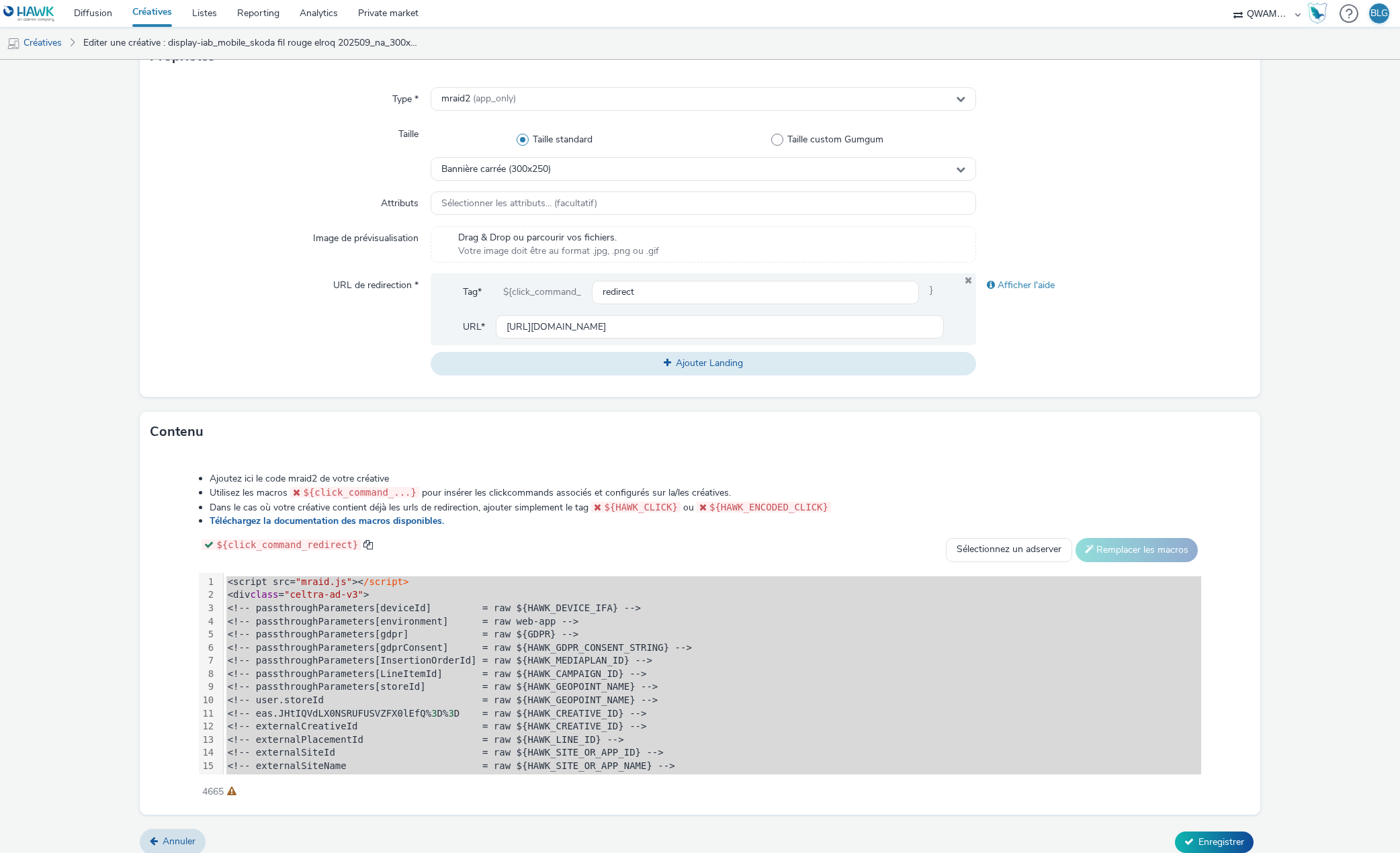
scroll to position [307, 0]
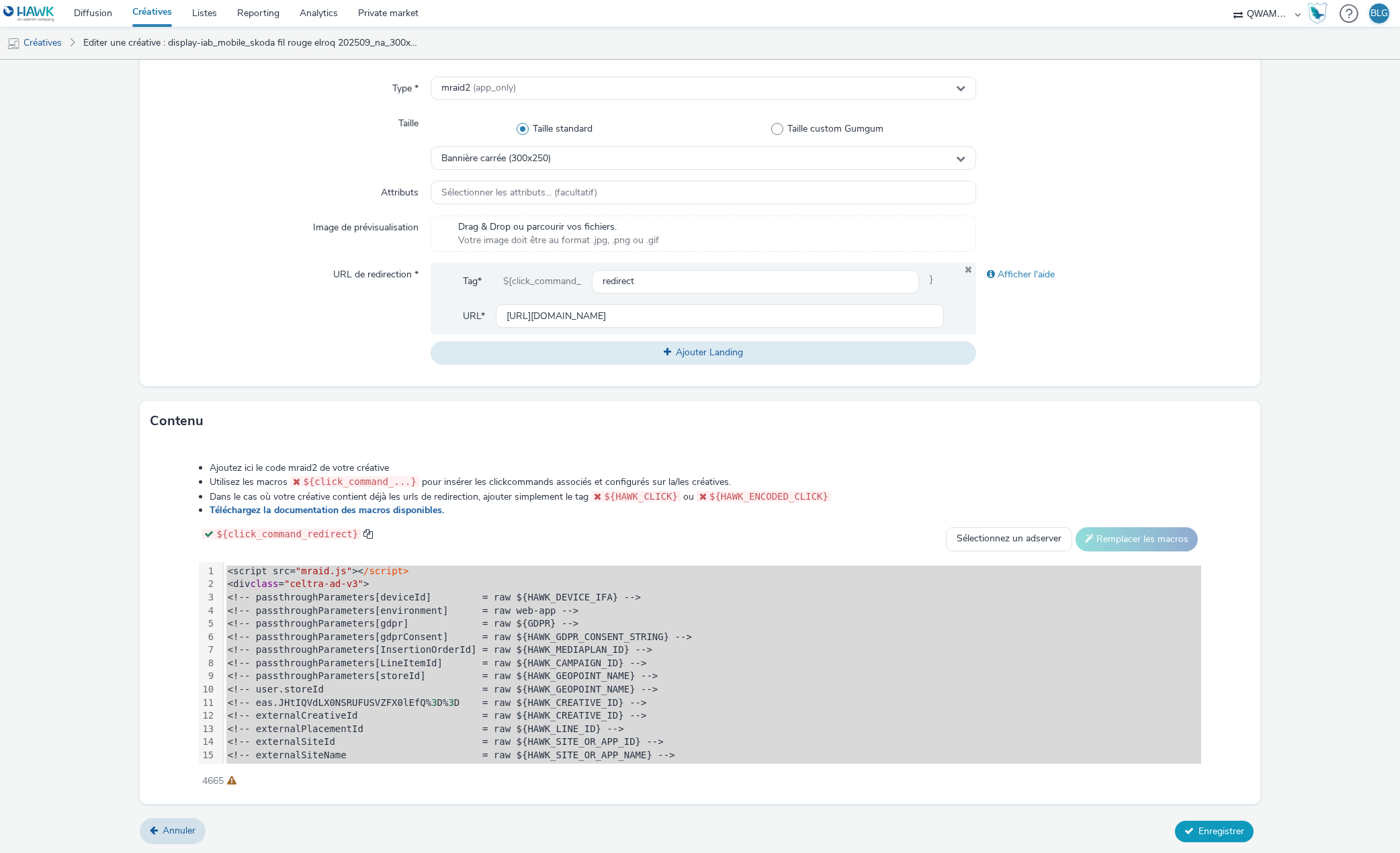
click at [1199, 827] on span "Enregistrer" at bounding box center [1221, 832] width 45 height 13
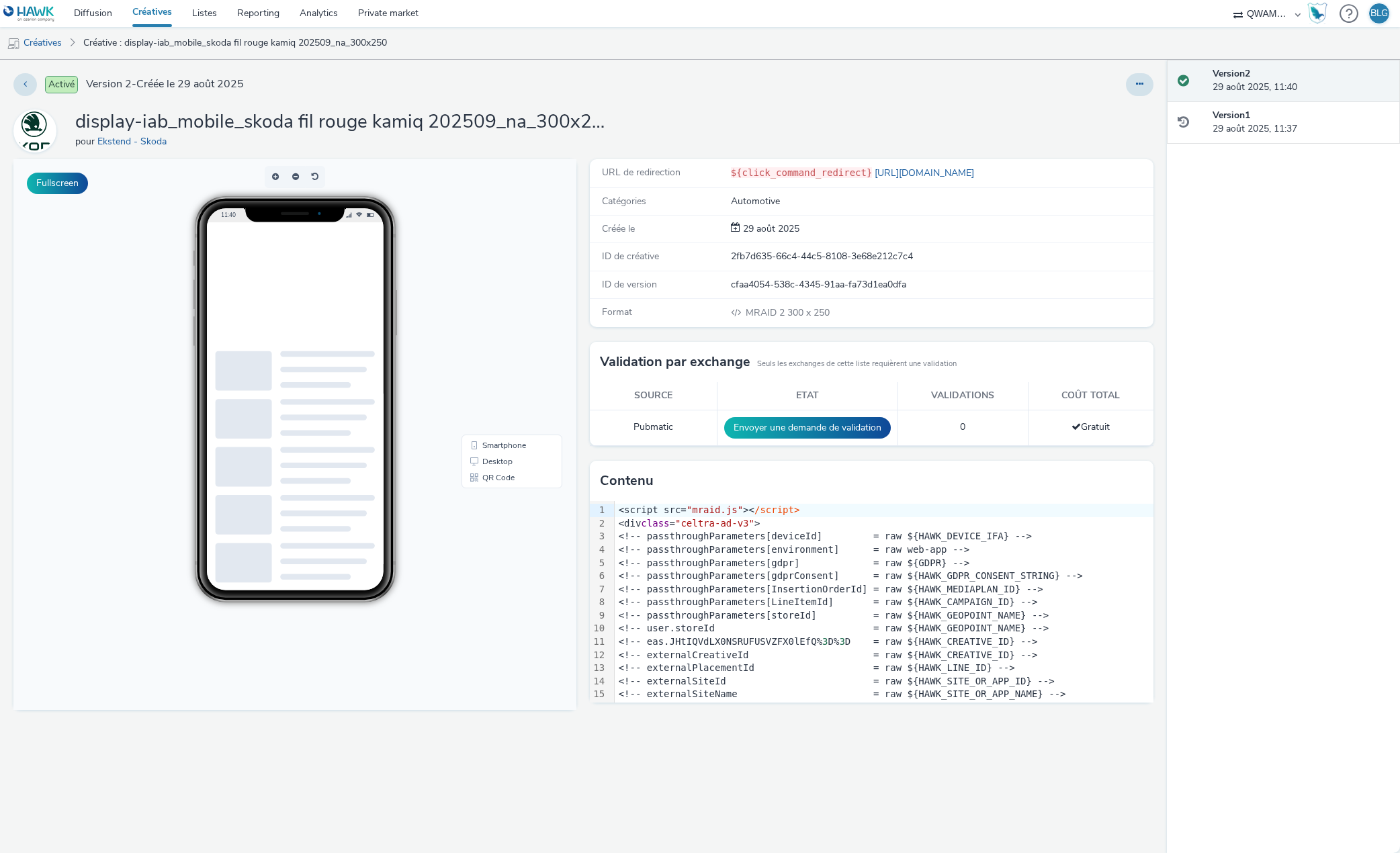
click at [159, 19] on link "Créatives" at bounding box center [151, 13] width 60 height 26
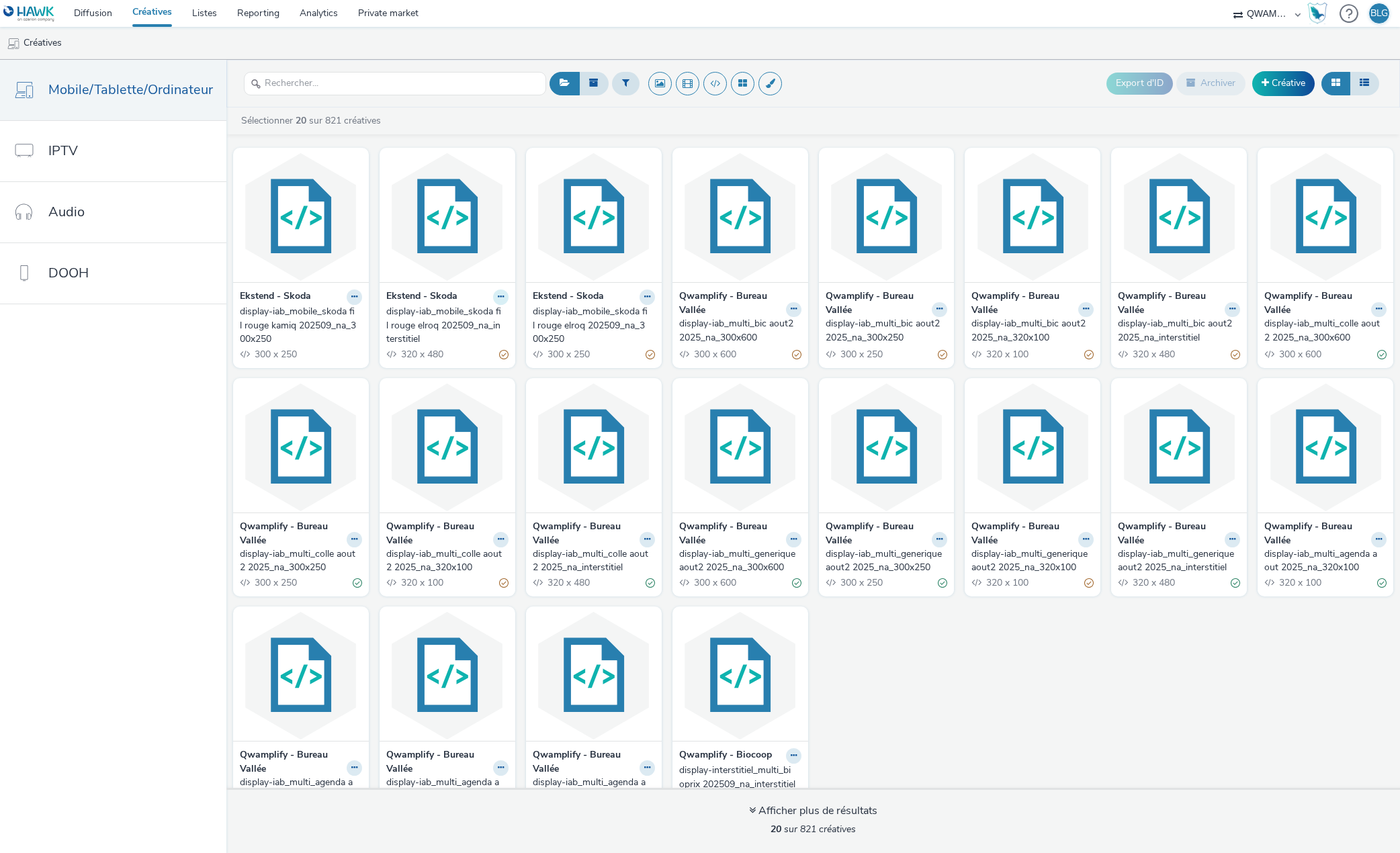
click at [357, 299] on icon at bounding box center [354, 297] width 6 height 9
click at [459, 339] on link "Dupliquer" at bounding box center [458, 347] width 101 height 26
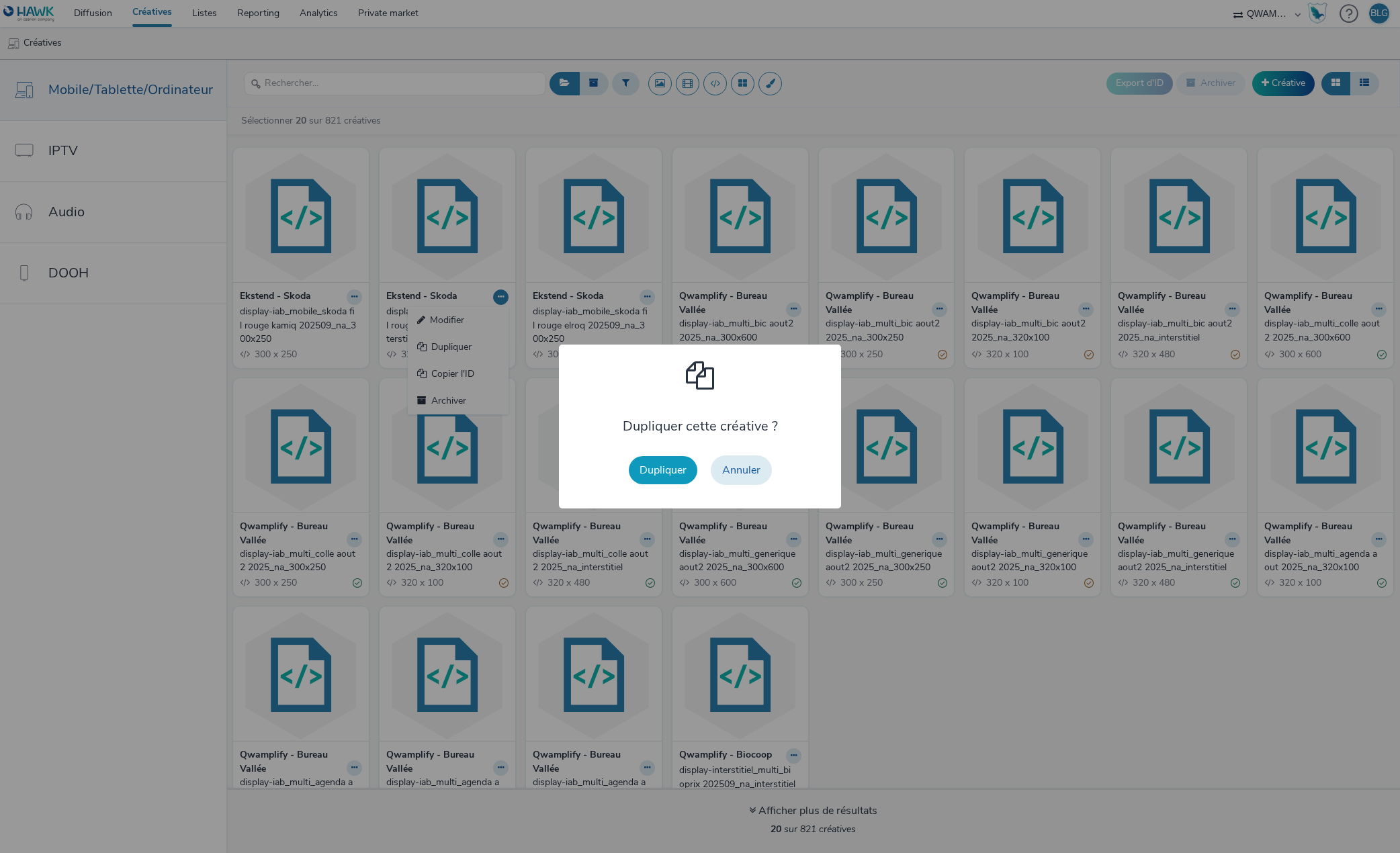
click at [644, 469] on button "Dupliquer" at bounding box center [663, 470] width 68 height 28
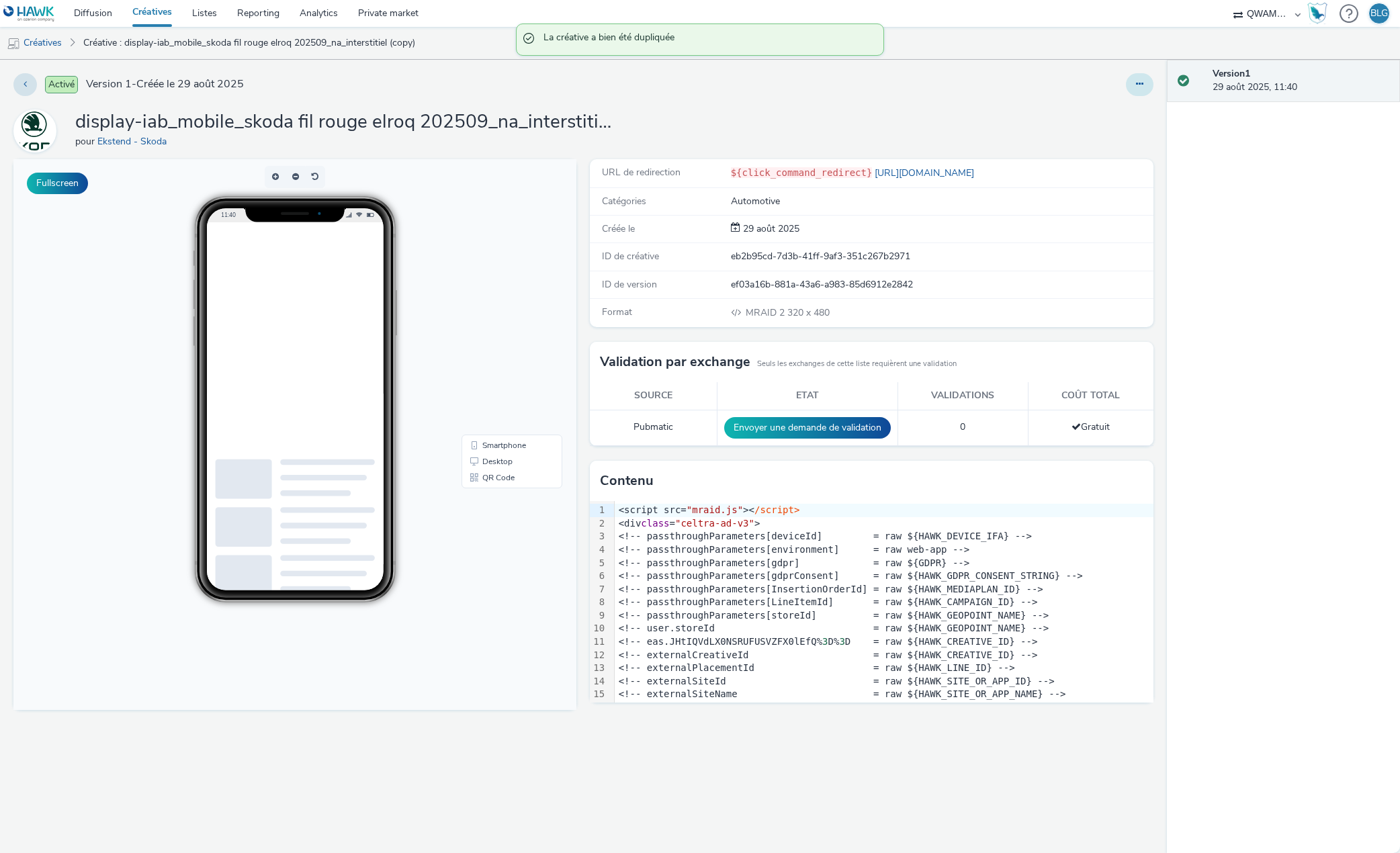
click at [1149, 81] on div "Activé Version 1 - Créée le 29 août 2025 display-iab_mobile_skoda fil rouge elr…" at bounding box center [583, 456] width 1167 height 793
click at [1138, 84] on icon at bounding box center [1140, 84] width 8 height 9
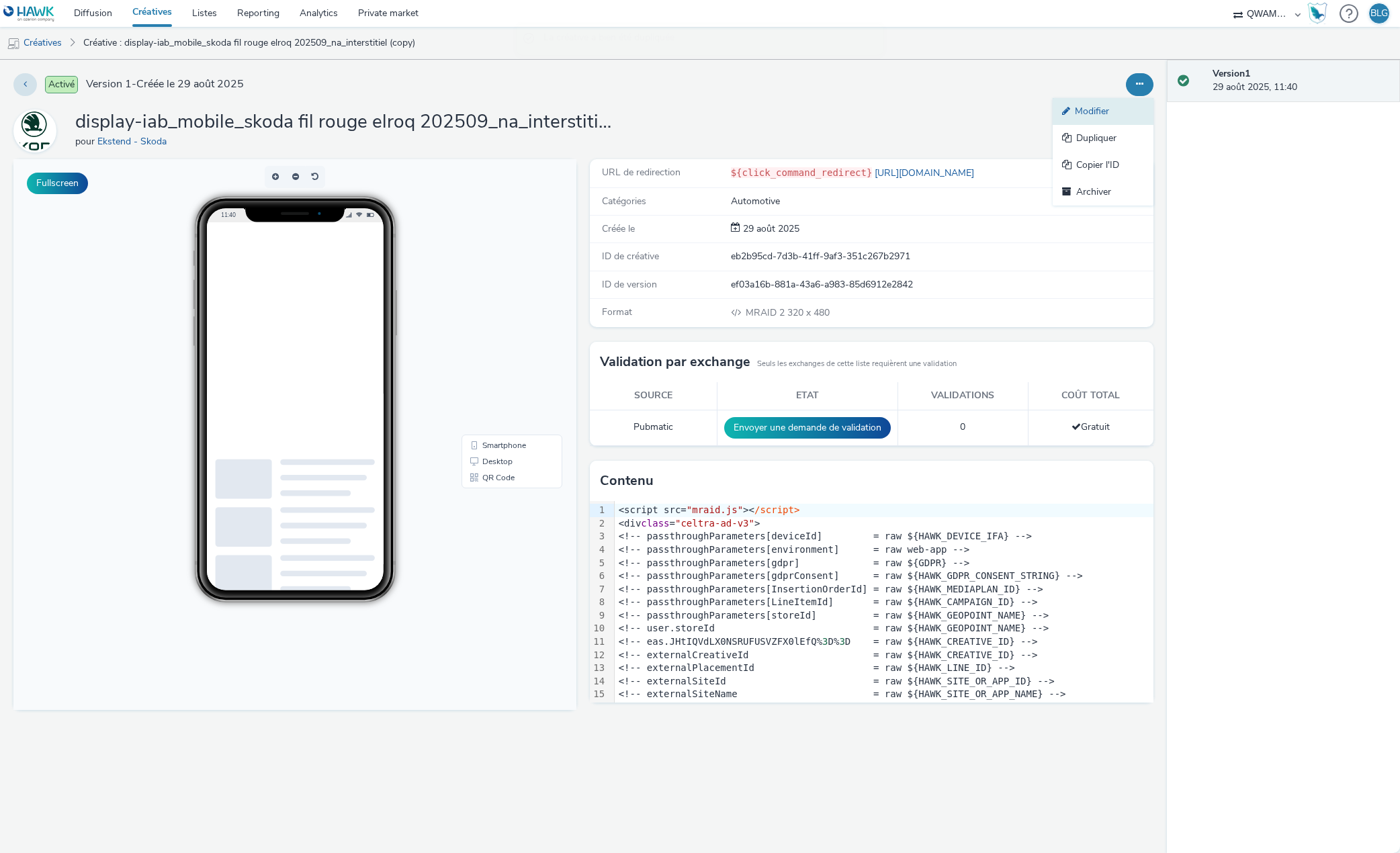
click at [1107, 108] on link "Modifier" at bounding box center [1102, 112] width 101 height 26
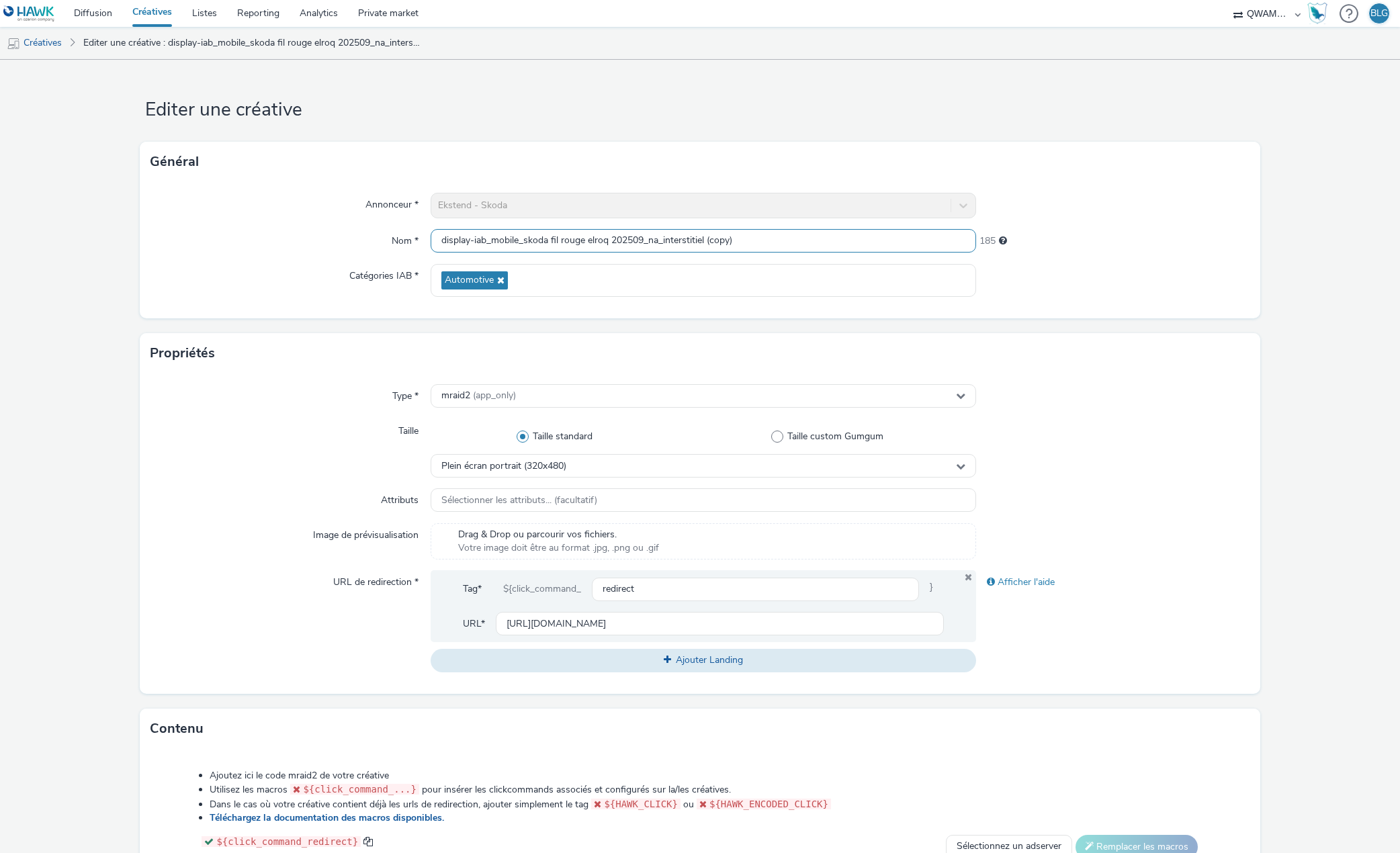
click at [554, 235] on input "display-iab_mobile_skoda fil rouge elroq 202509_na_interstitiel (copy)" at bounding box center [703, 240] width 546 height 24
click at [592, 242] on input "display-iab_mobile_skoda fil rouge elroq 202509_na_interstitiel (copy)" at bounding box center [703, 240] width 546 height 24
drag, startPoint x: 711, startPoint y: 241, endPoint x: 763, endPoint y: 248, distance: 52.5
click at [763, 248] on input "display-iab_mobile_skoda fil rouge kamiq 202509_na_interstitiel (copy)" at bounding box center [703, 240] width 546 height 24
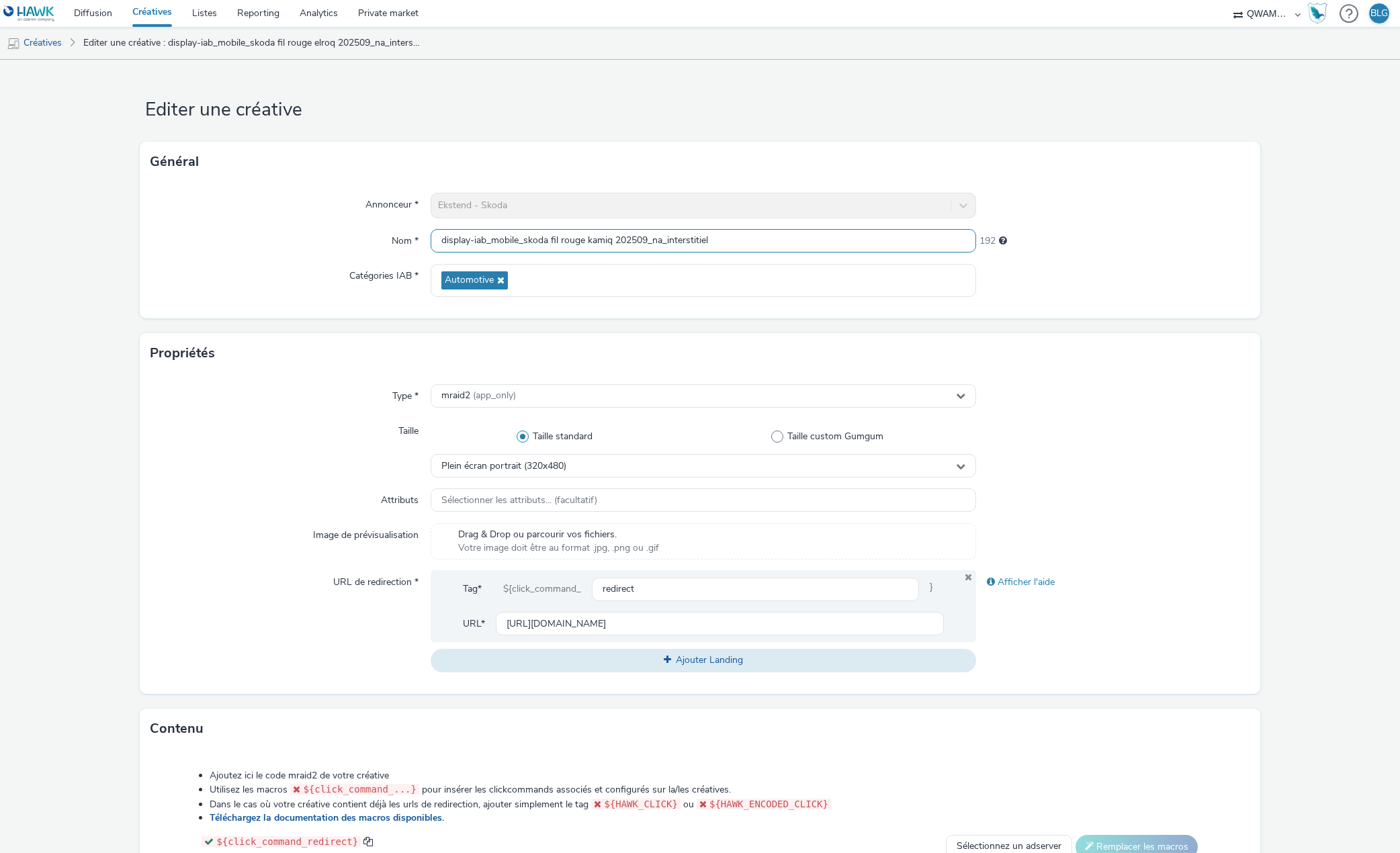
type input "display-iab_mobile_skoda fil rouge kamiq 202509_na_interstitiel"
click at [116, 354] on form "Editer une créative Général Annonceur * Ekstend - Skoda Nom * display-iab_mobil…" at bounding box center [700, 611] width 1400 height 1103
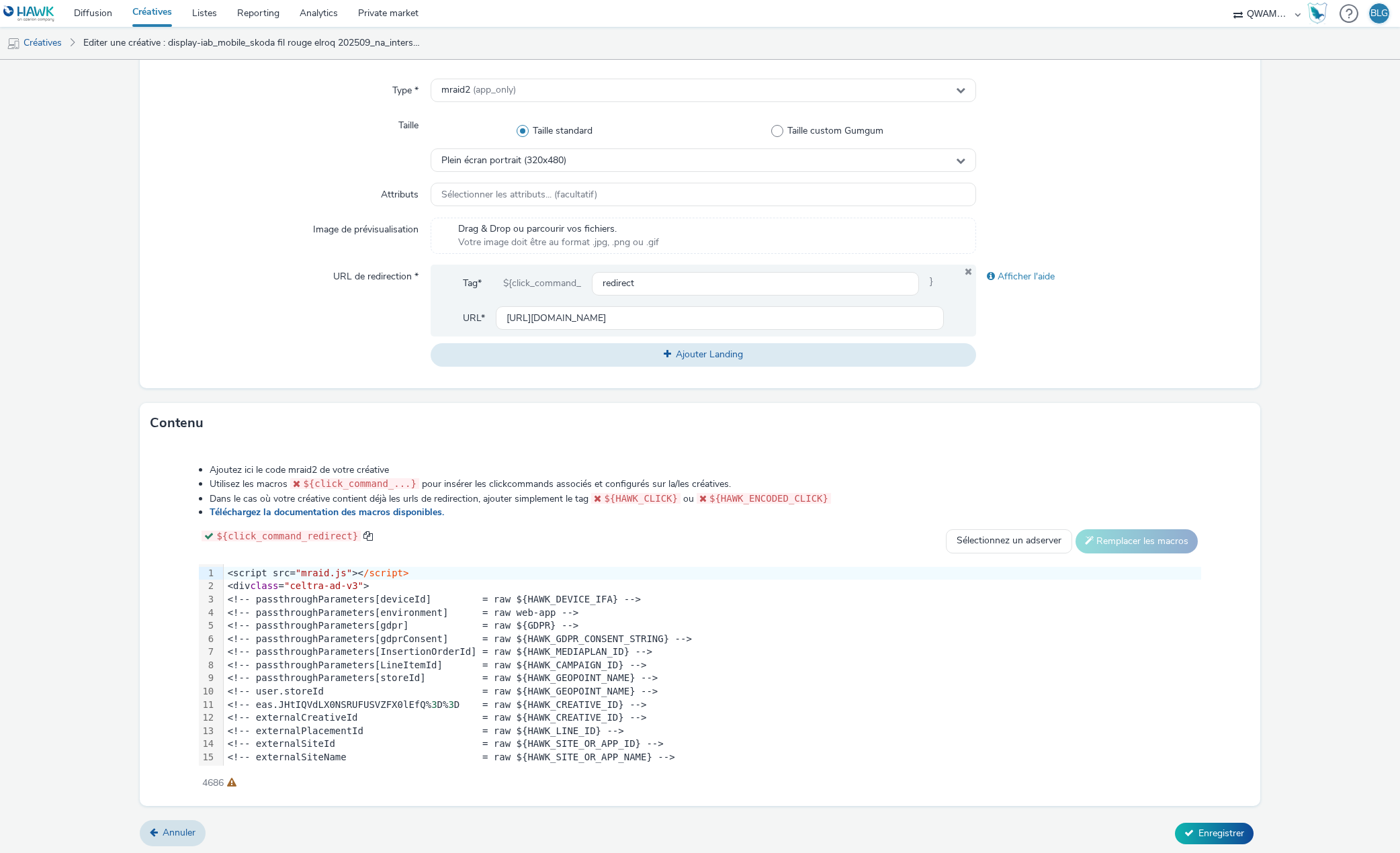
scroll to position [307, 0]
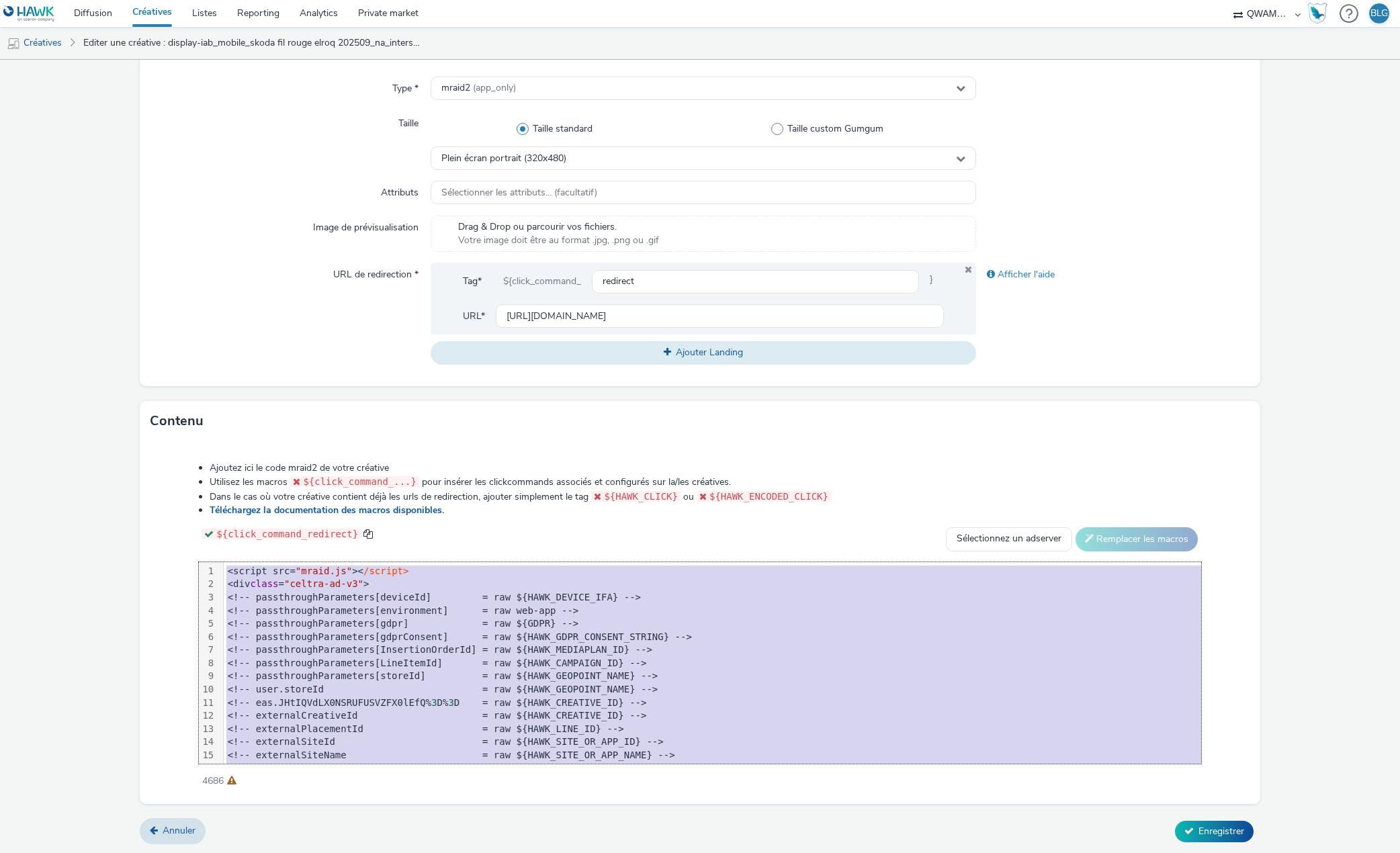
copy div "<script src= "mraid.js" >< /script> <div class = "celtra-ad-v3" > <!-- passthro…"
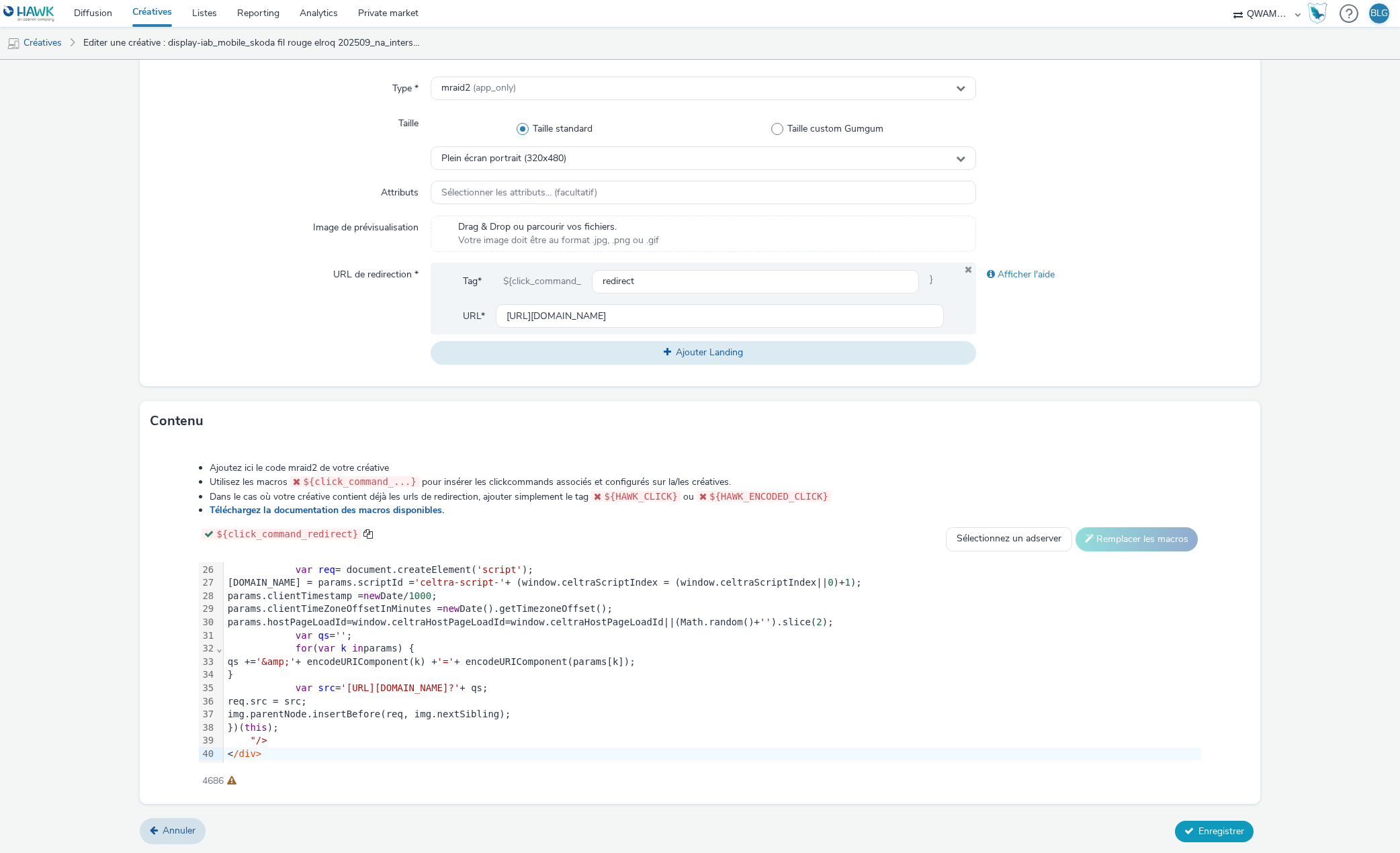
click at [1190, 840] on button "Enregistrer" at bounding box center [1214, 831] width 78 height 22
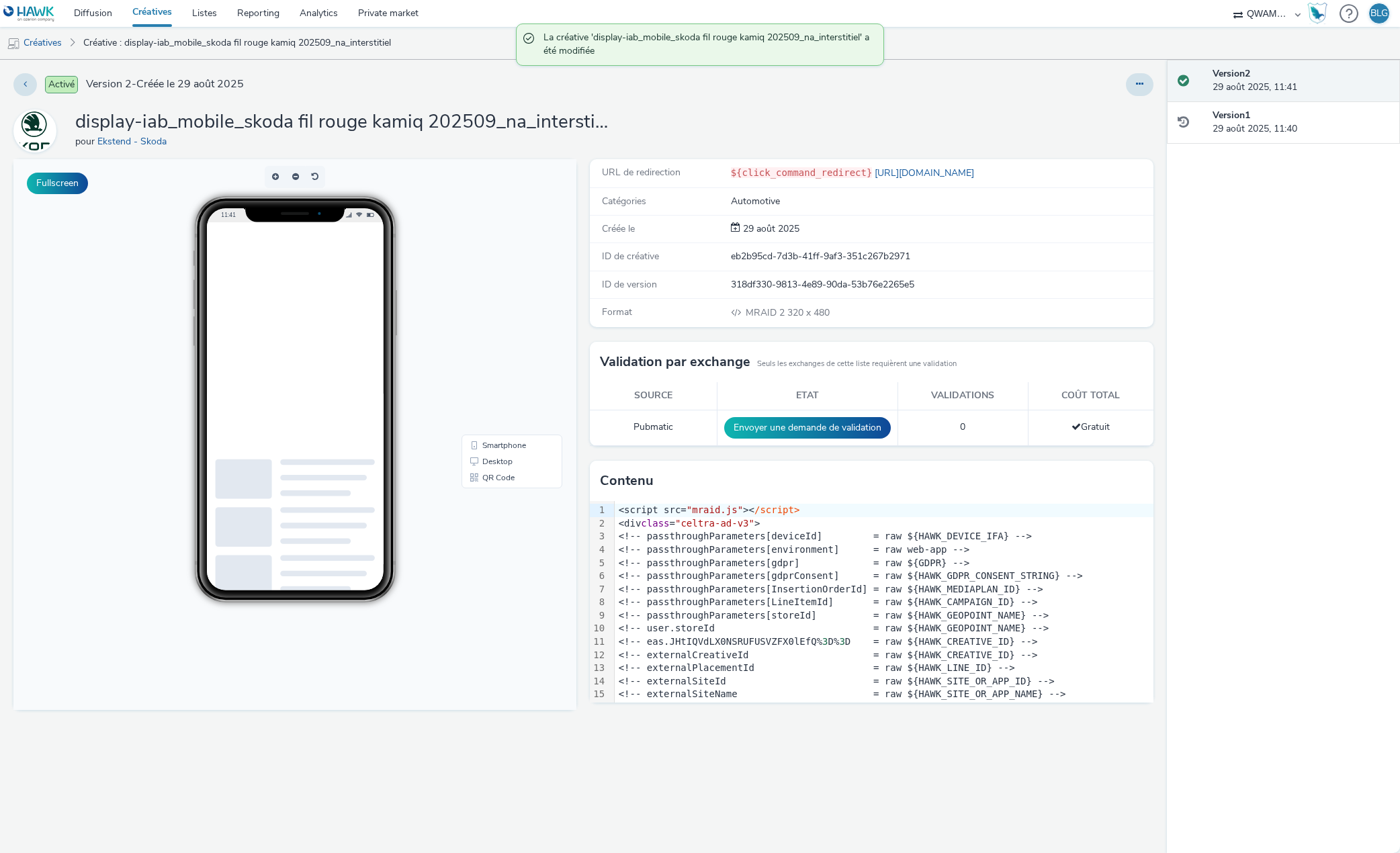
click at [162, 16] on link "Créatives" at bounding box center [151, 13] width 60 height 26
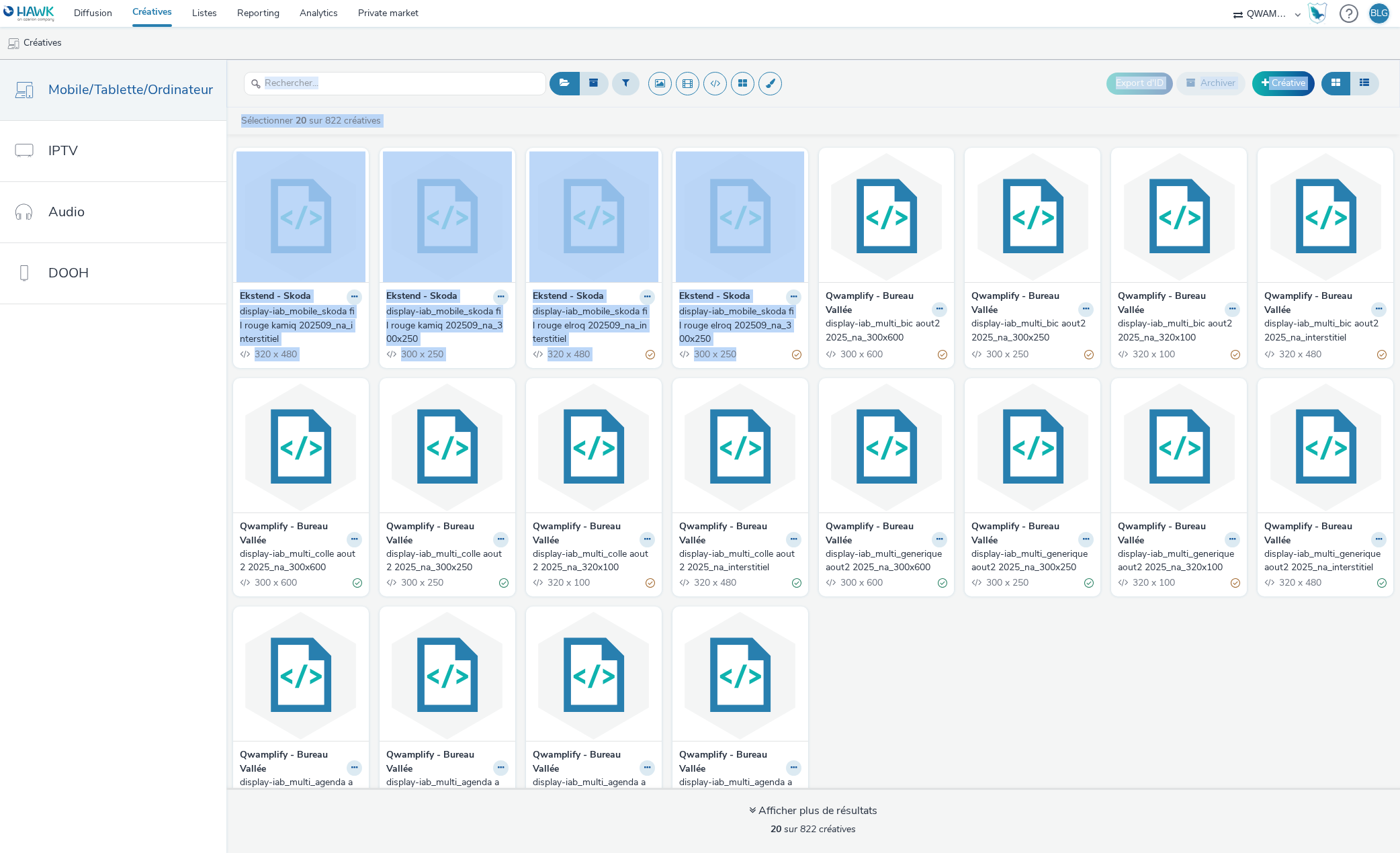
drag, startPoint x: 742, startPoint y: 347, endPoint x: 215, endPoint y: 309, distance: 528.4
click at [215, 309] on div "Mobile/Tablette/Ordinateur IPTV Audio DOOH Export d'ID Archiver Créative Sélect…" at bounding box center [700, 456] width 1400 height 793
click at [210, 371] on nav "Mobile/Tablette/Ordinateur IPTV Audio DOOH" at bounding box center [112, 456] width 226 height 793
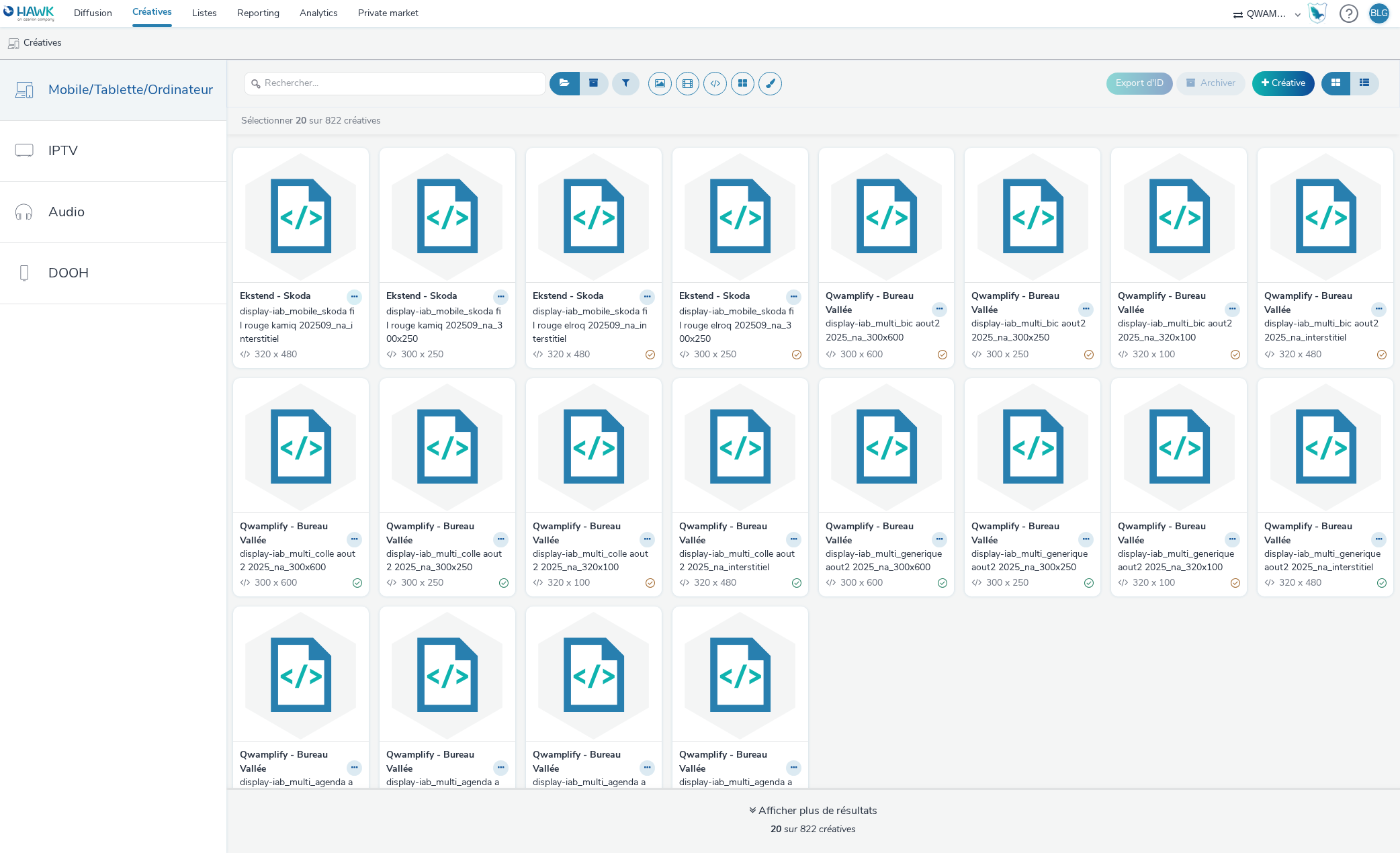
click at [352, 295] on icon at bounding box center [354, 297] width 6 height 9
click at [298, 325] on link "Modifier" at bounding box center [311, 321] width 101 height 26
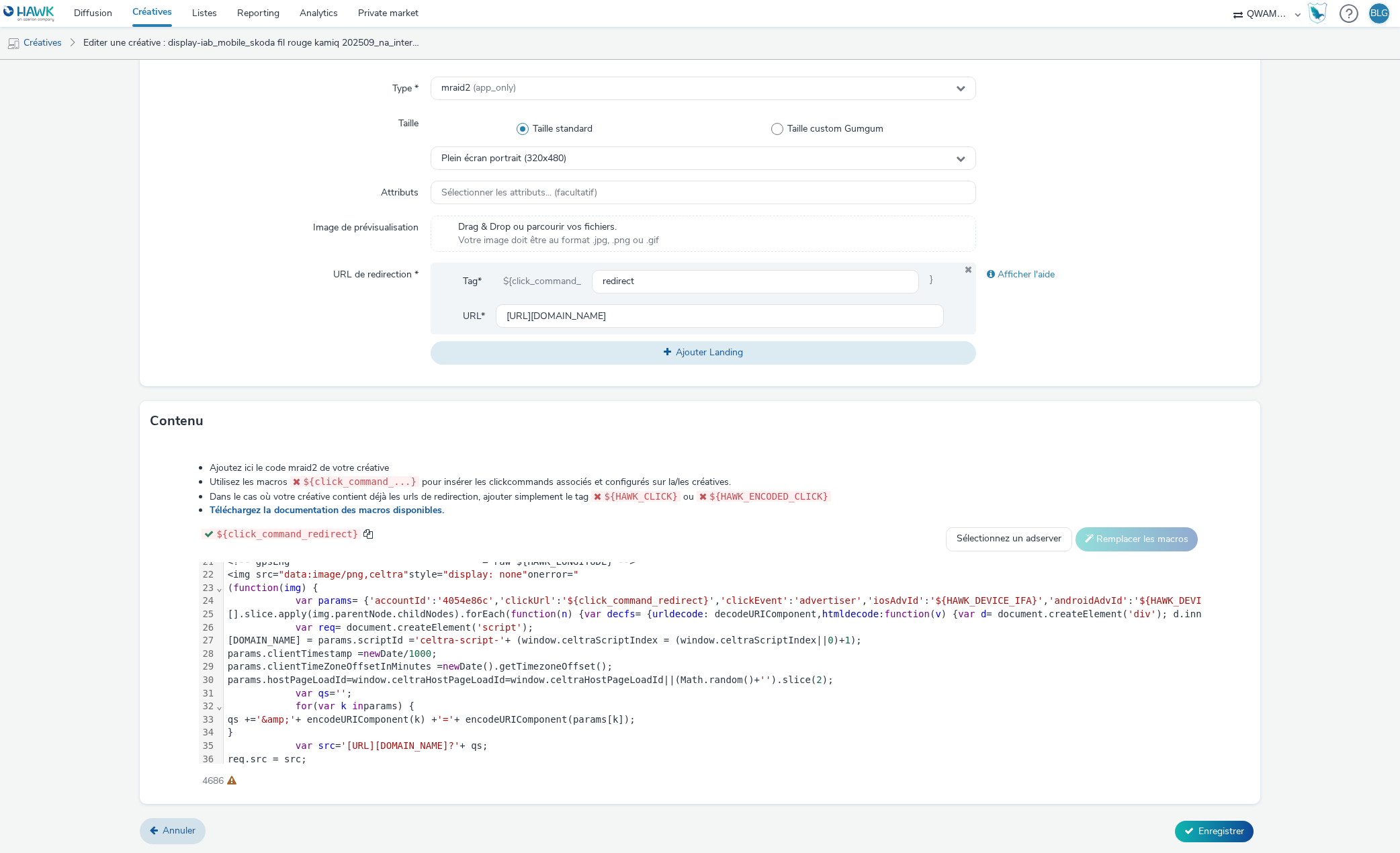
scroll to position [205, 0]
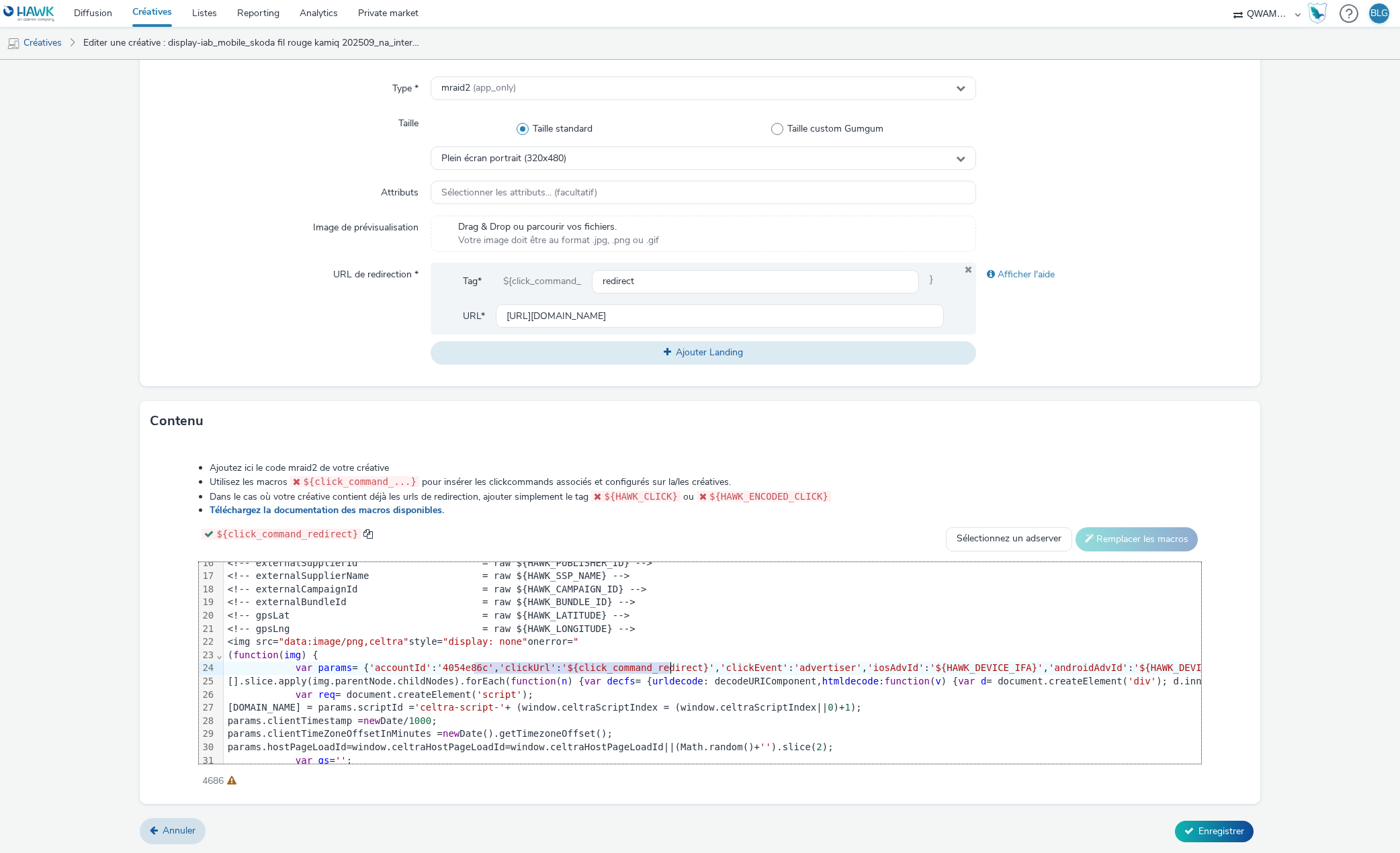
drag, startPoint x: 475, startPoint y: 665, endPoint x: 670, endPoint y: 667, distance: 195.0
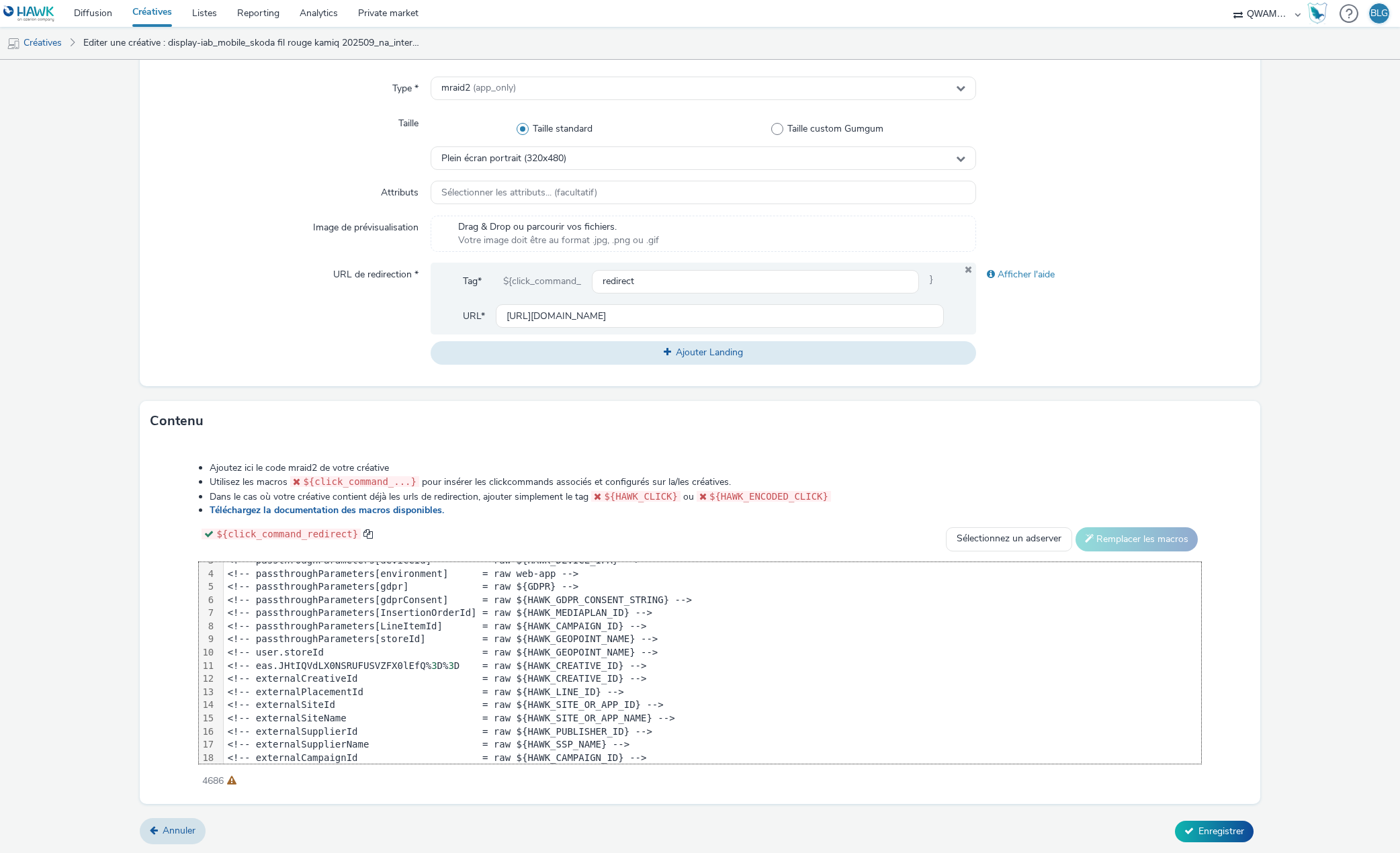
scroll to position [4, 0]
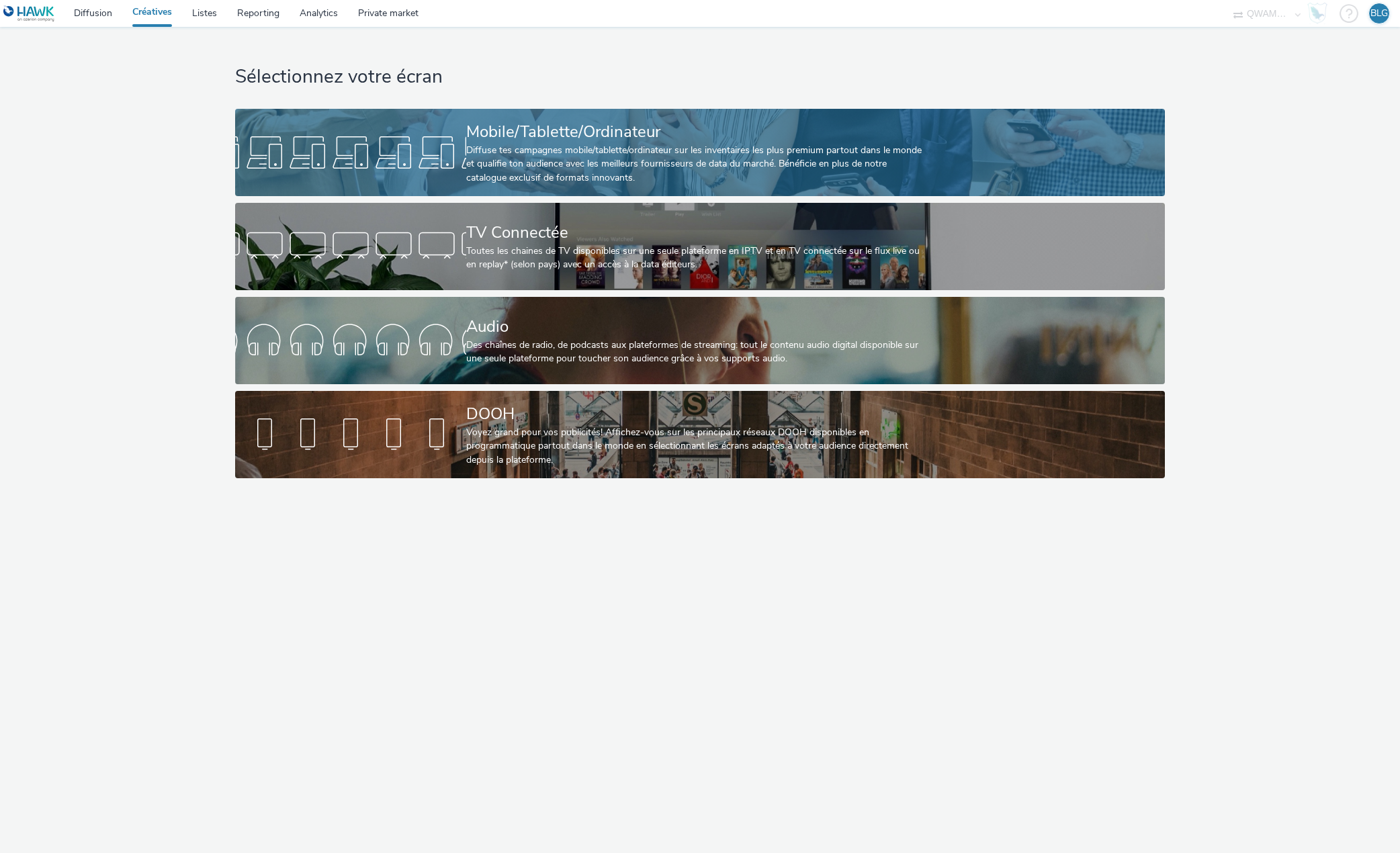
click at [592, 156] on div "Diffuse tes campagnes mobile/tablette/ordinateur sur les inventaires les plus p…" at bounding box center [697, 164] width 462 height 41
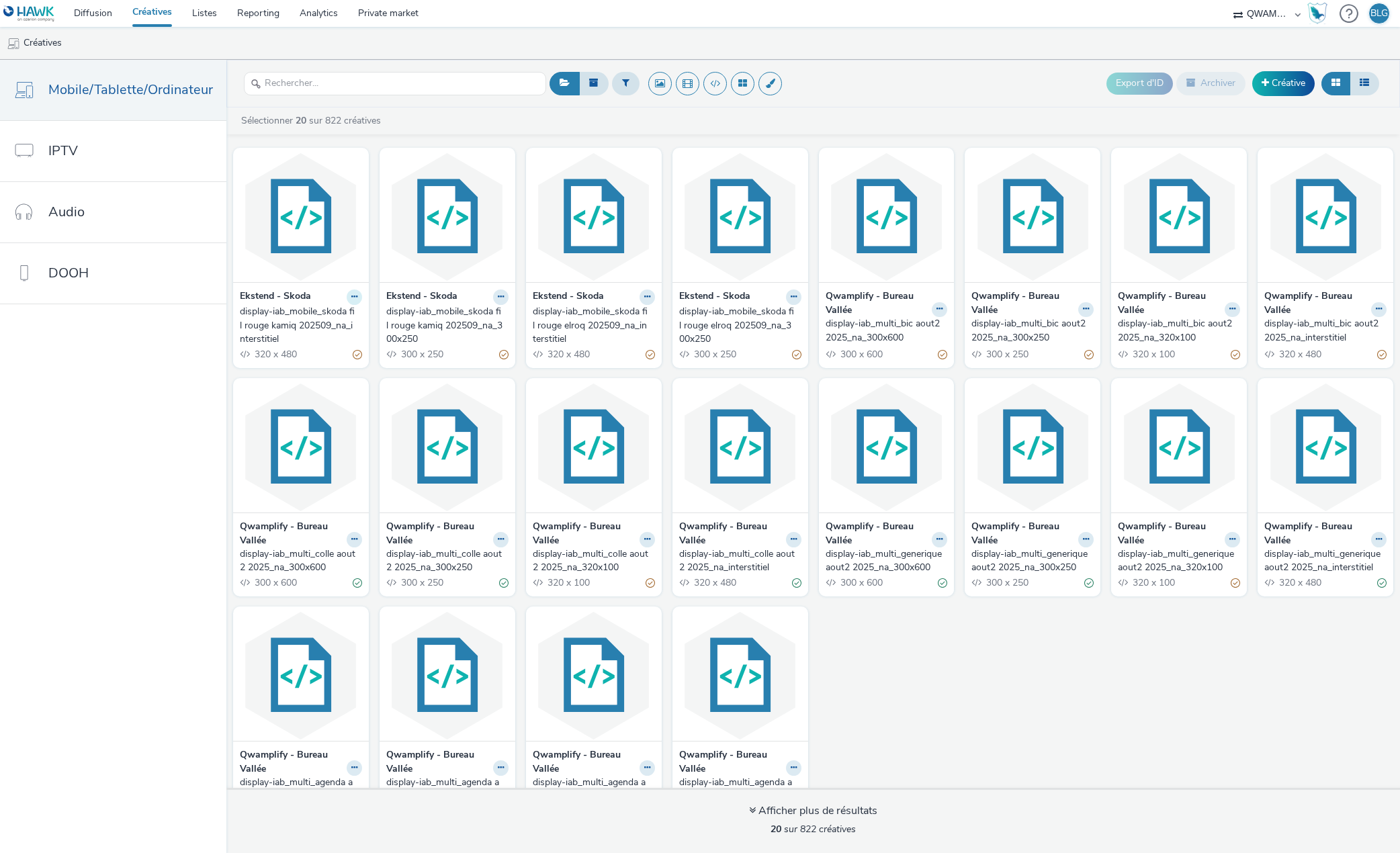
click at [352, 298] on icon at bounding box center [354, 297] width 6 height 9
click at [328, 317] on link "Modifier" at bounding box center [311, 321] width 101 height 26
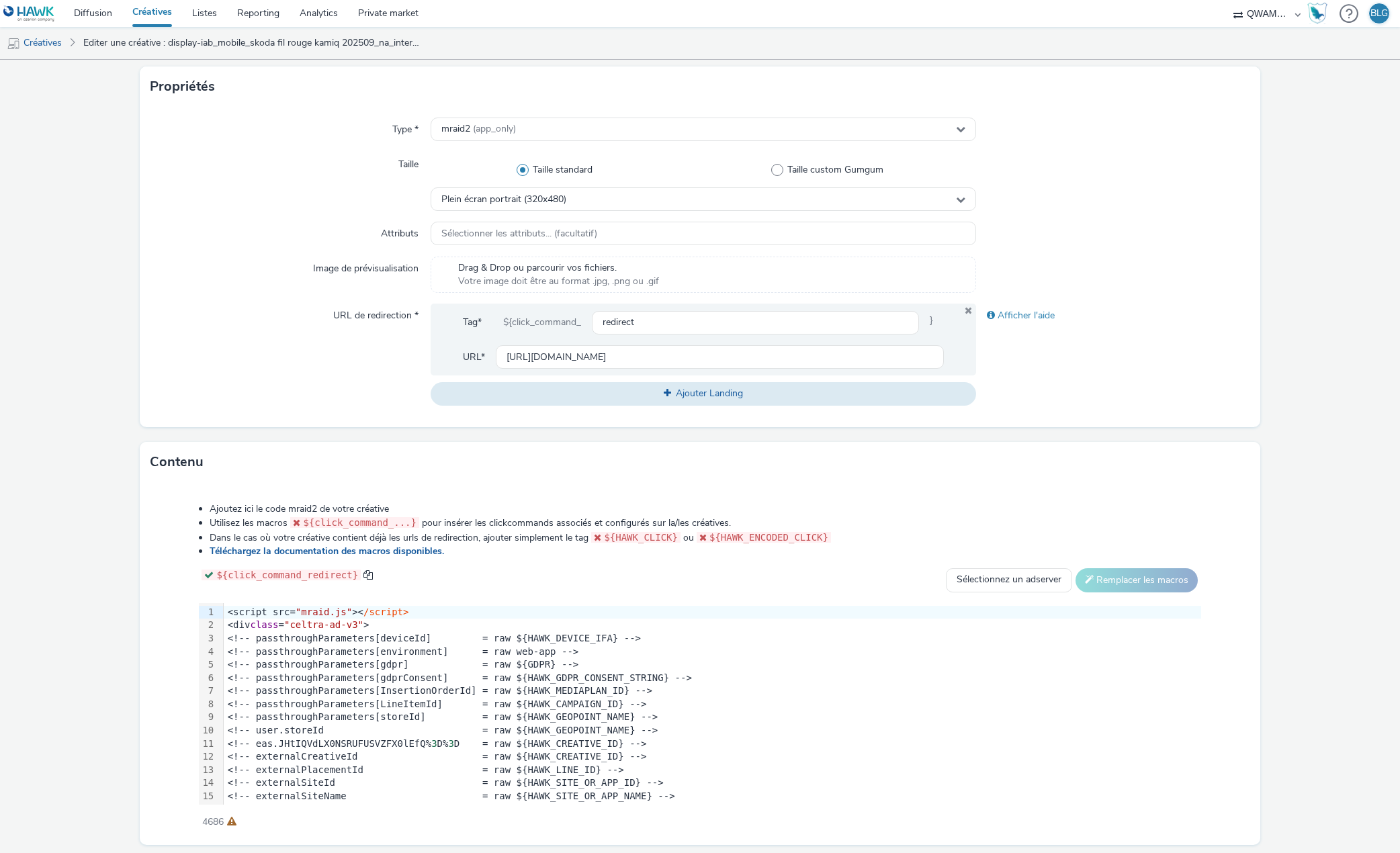
scroll to position [269, 0]
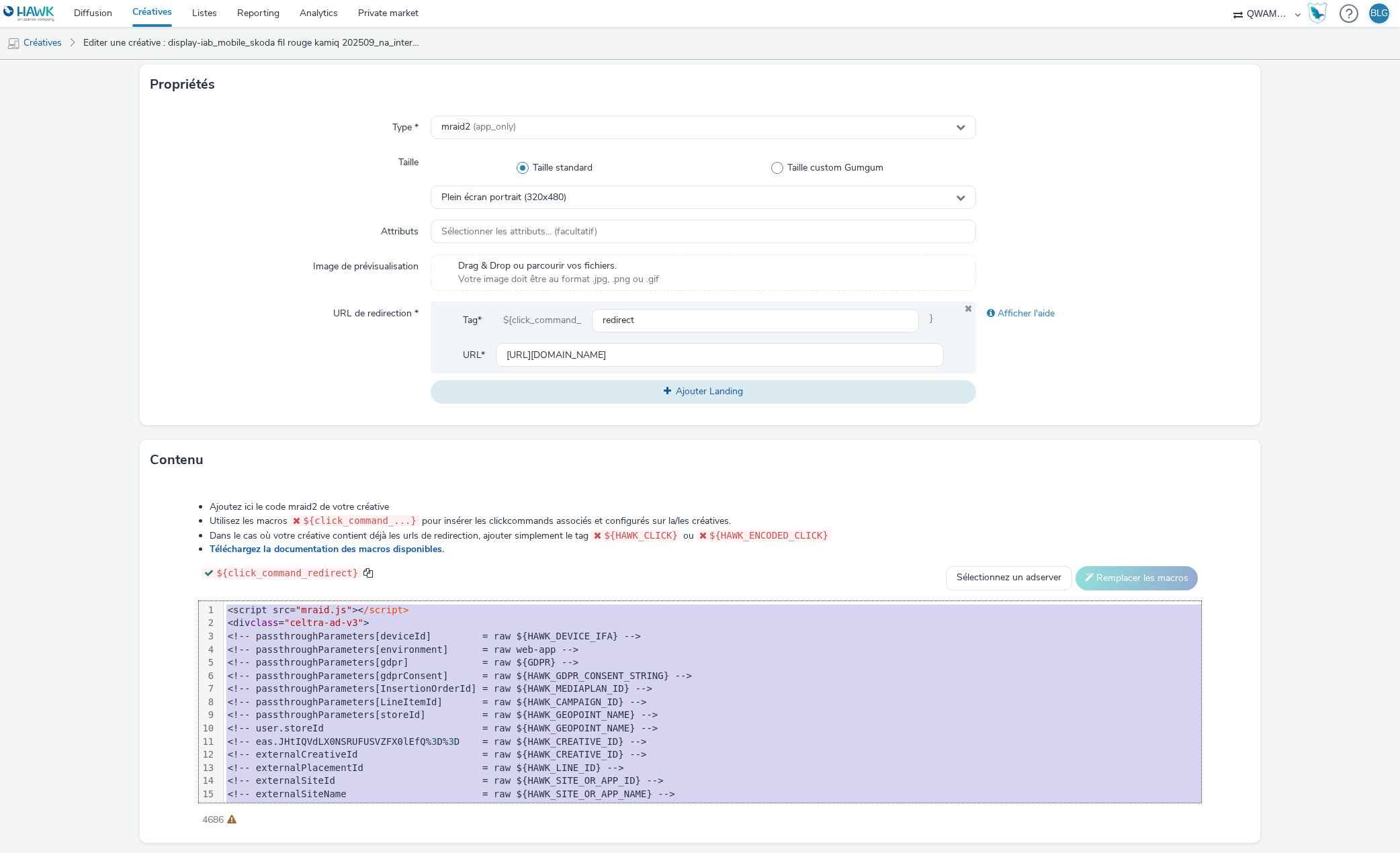
copy div "<script src= "mraid.js" >< /script> <div class = "celtra-ad-v3" > <!-- passthro…"
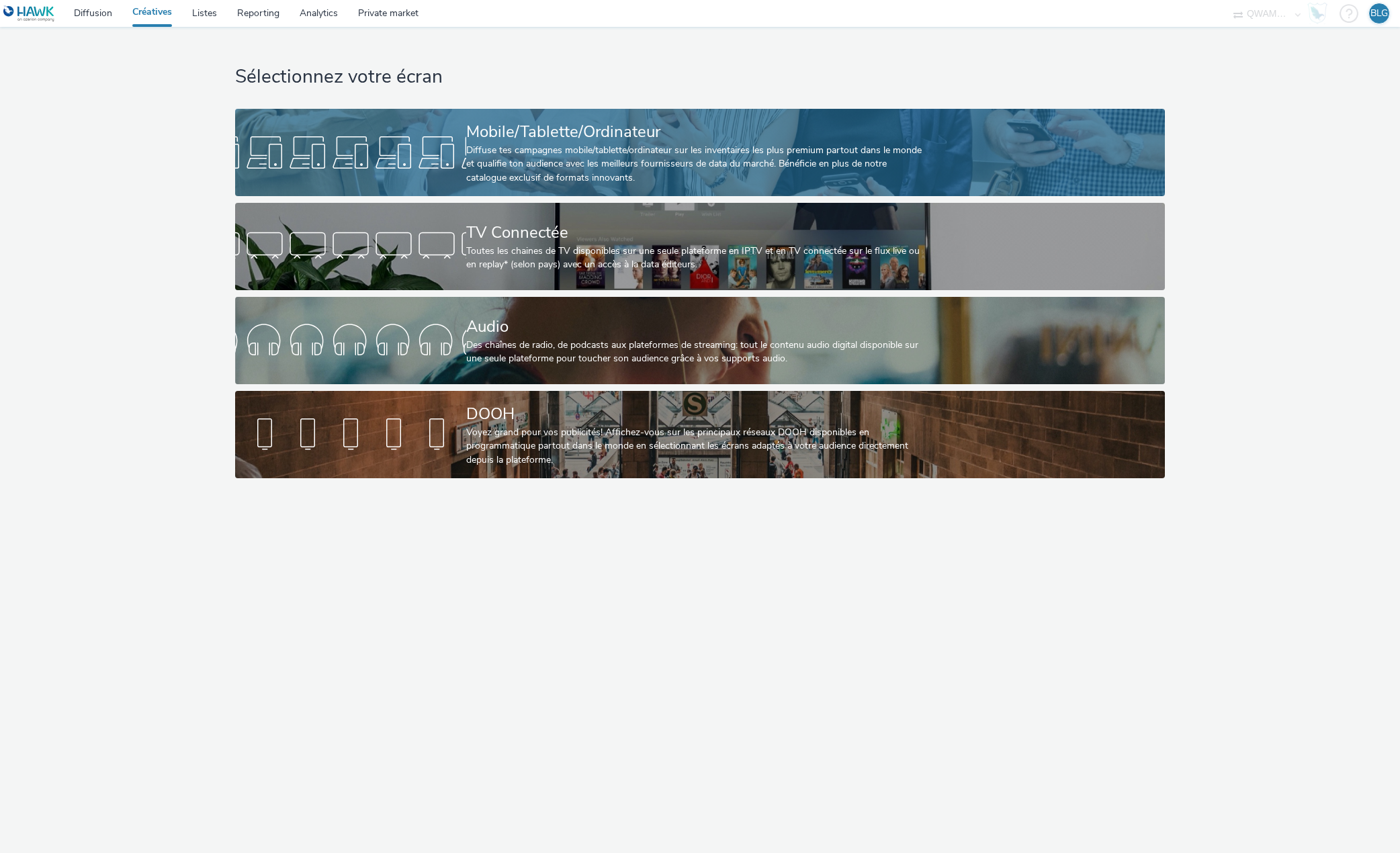
click at [648, 127] on div "Mobile/Tablette/Ordinateur" at bounding box center [697, 131] width 462 height 24
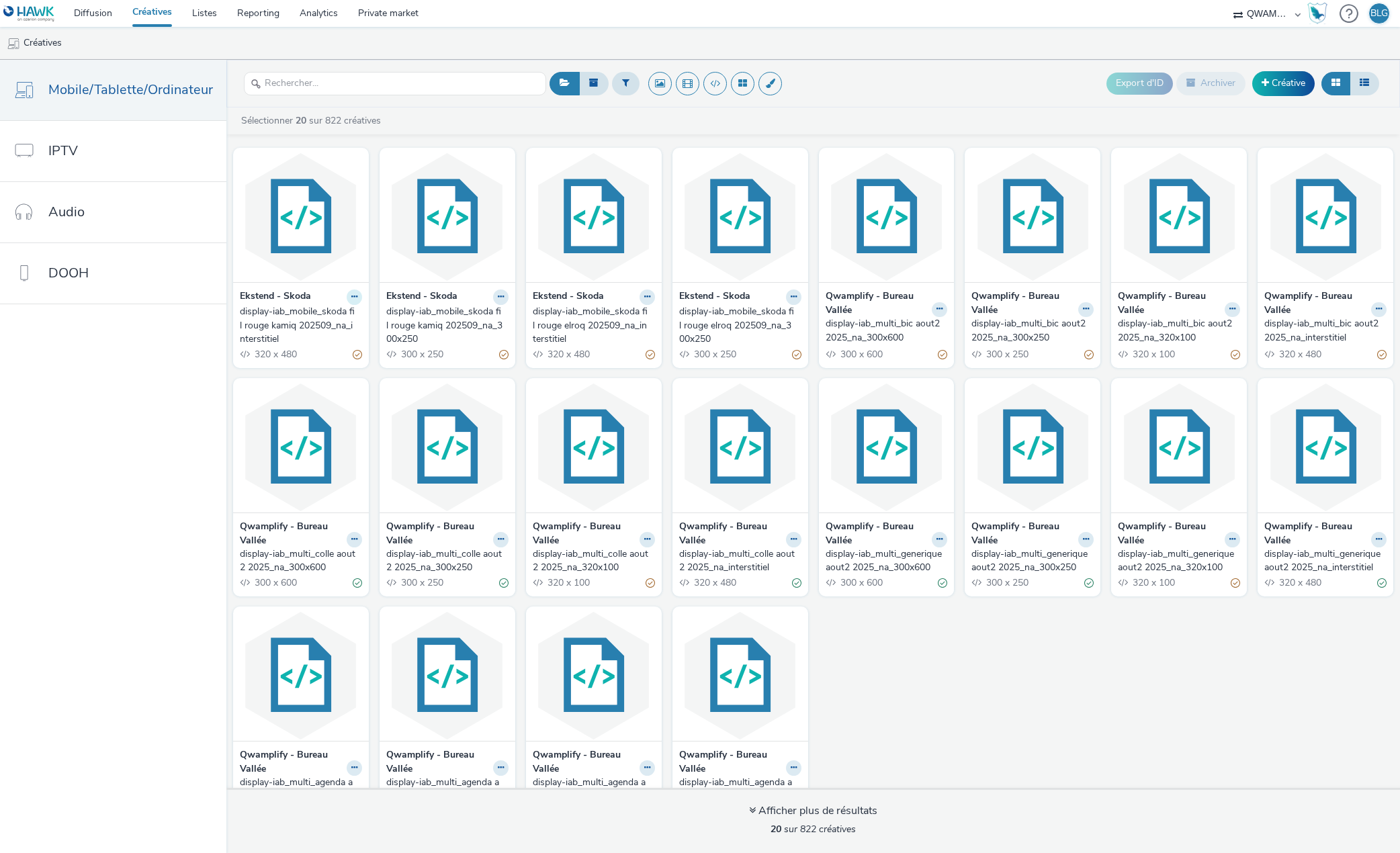
click at [352, 296] on icon at bounding box center [354, 297] width 6 height 9
click at [357, 296] on icon at bounding box center [354, 297] width 6 height 9
click at [456, 319] on link "Modifier" at bounding box center [458, 321] width 101 height 26
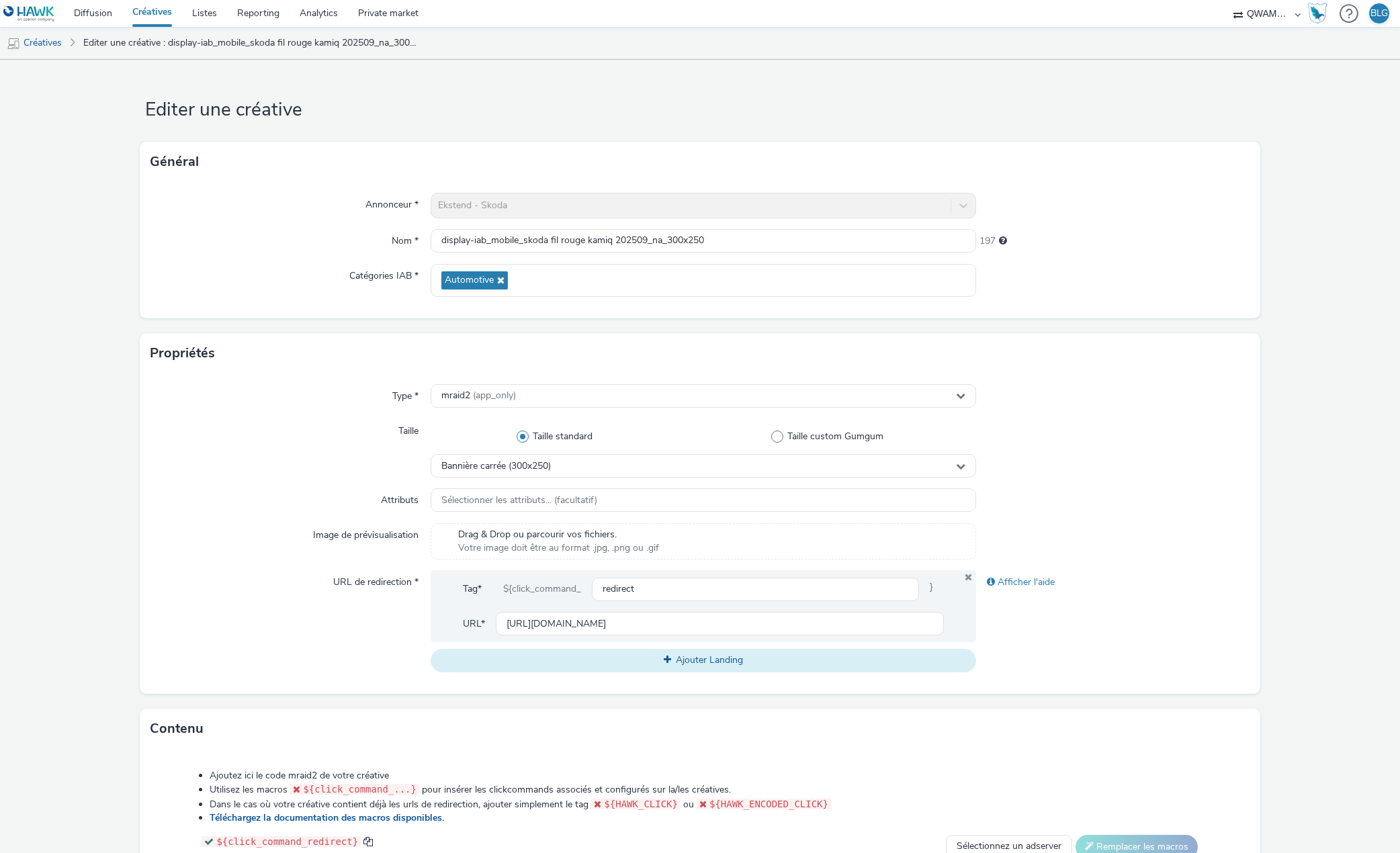
scroll to position [307, 0]
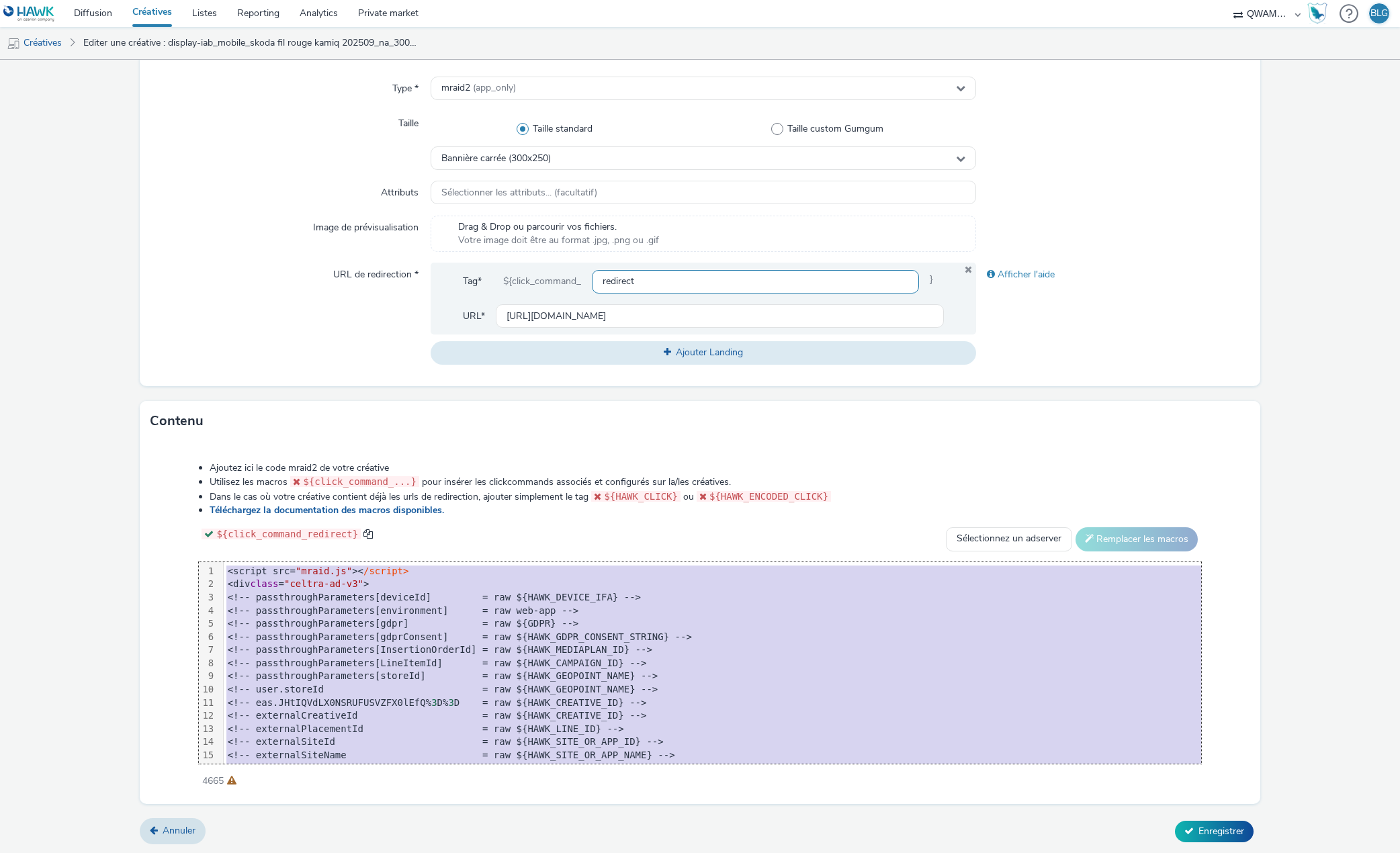
copy div "<script src= "mraid.js" >< /script> <div class = "celtra-ad-v3" > <!-- passthro…"
